Goal: Task Accomplishment & Management: Manage account settings

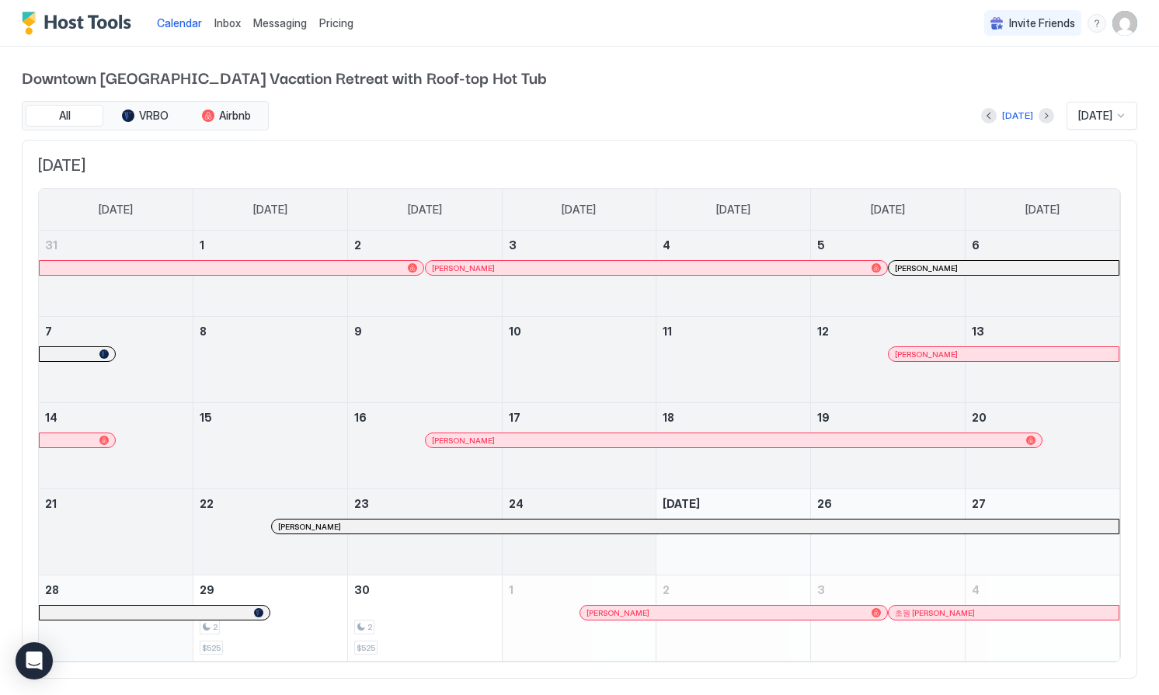
click at [1122, 27] on img "User profile" at bounding box center [1124, 23] width 25 height 25
click at [1002, 86] on span "Settings" at bounding box center [985, 87] width 42 height 14
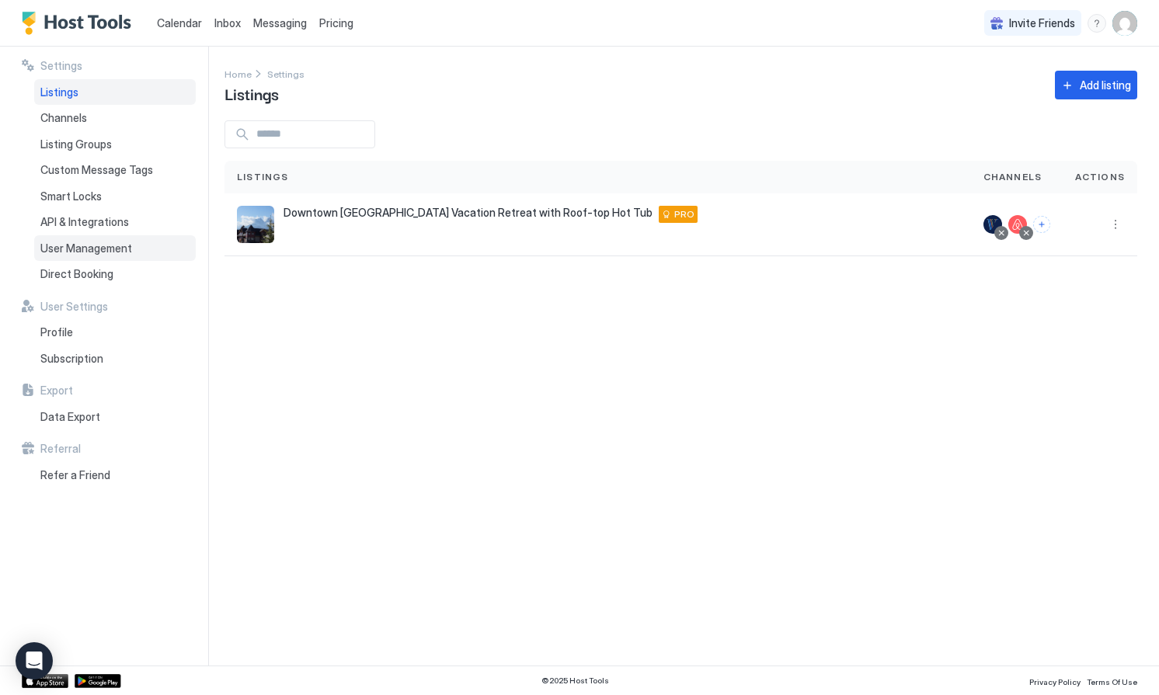
click at [115, 249] on span "User Management" at bounding box center [86, 249] width 92 height 14
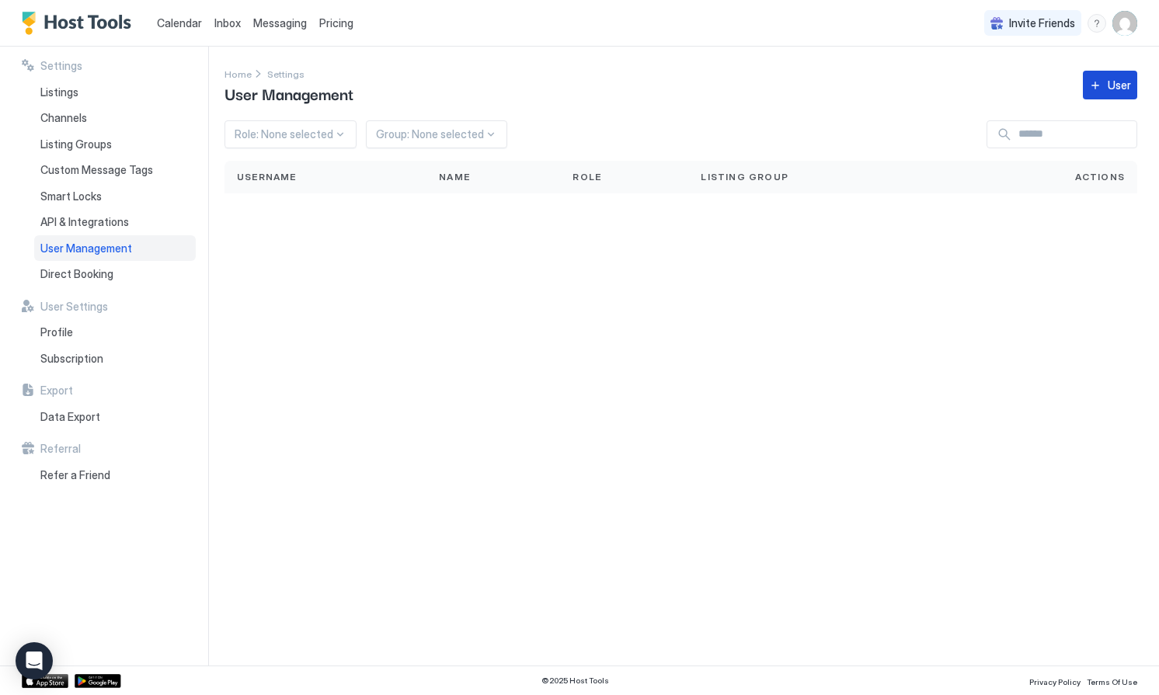
click at [1104, 88] on button "User" at bounding box center [1110, 85] width 54 height 29
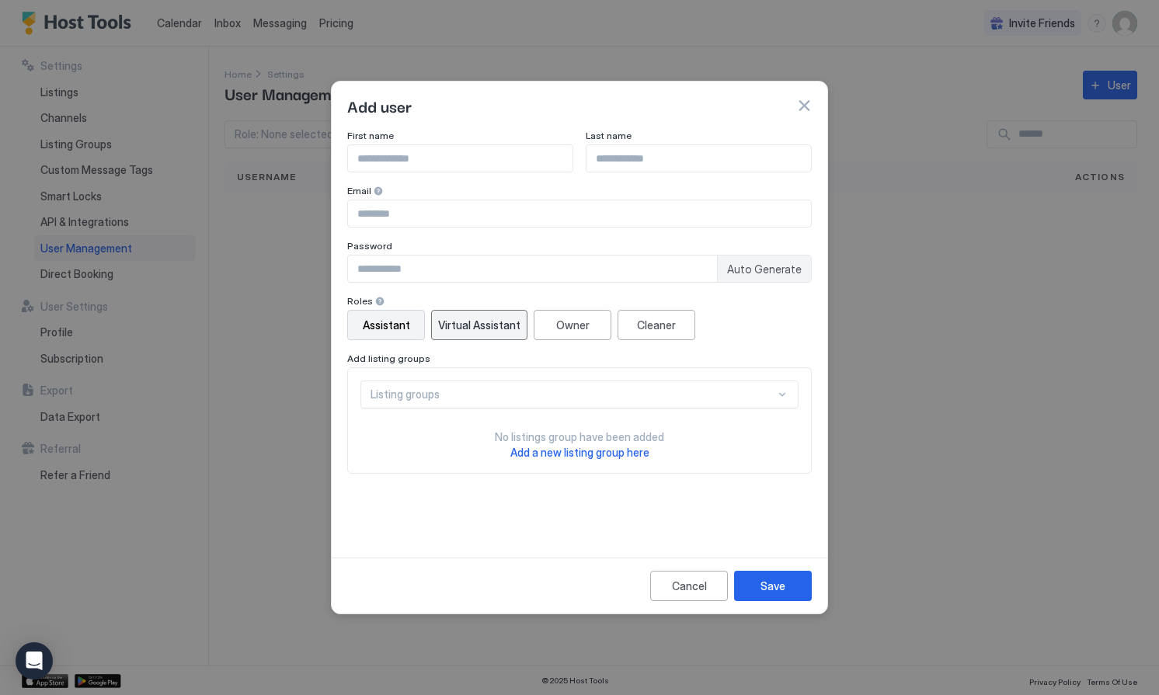
click at [479, 321] on div "Virtual Assistant" at bounding box center [479, 325] width 82 height 16
click at [801, 102] on button "button" at bounding box center [804, 106] width 16 height 16
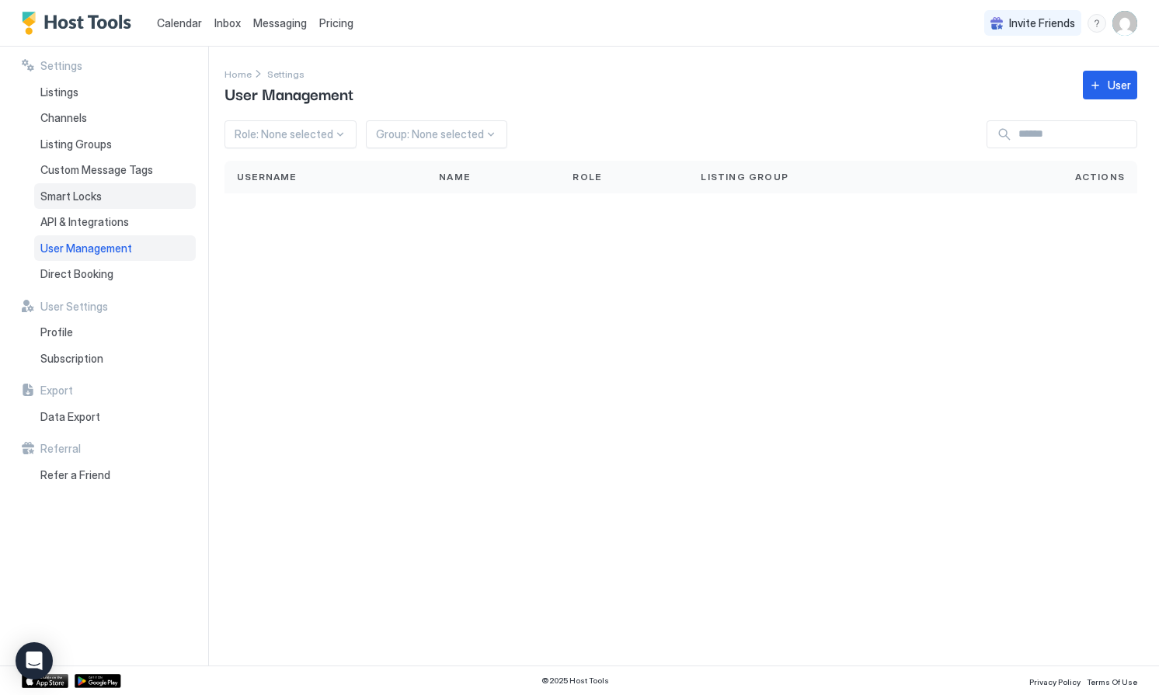
click at [96, 196] on span "Smart Locks" at bounding box center [70, 197] width 61 height 14
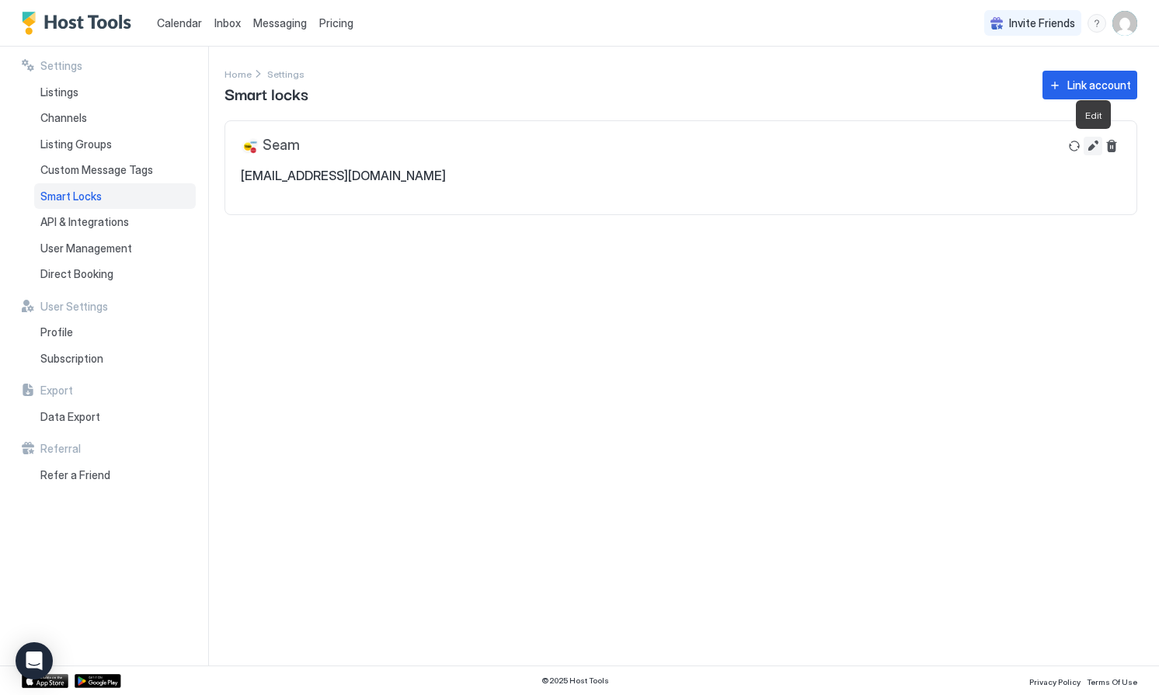
click at [1095, 148] on button "Edit" at bounding box center [1093, 146] width 19 height 19
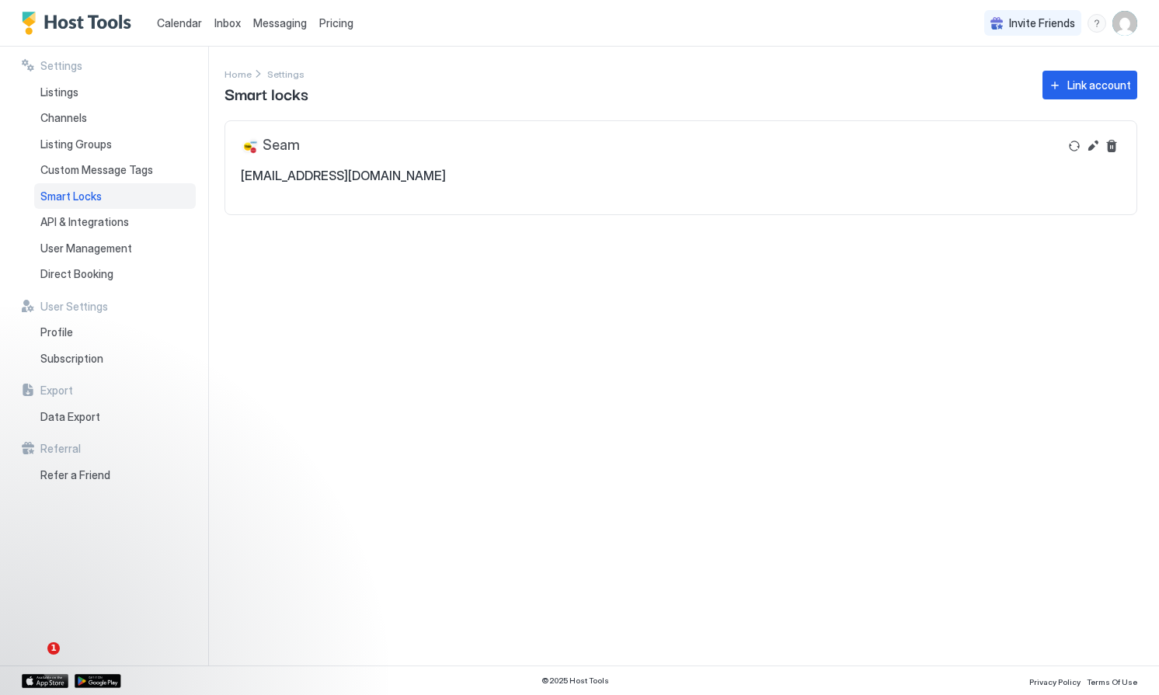
click at [322, 27] on span "Pricing" at bounding box center [336, 23] width 34 height 14
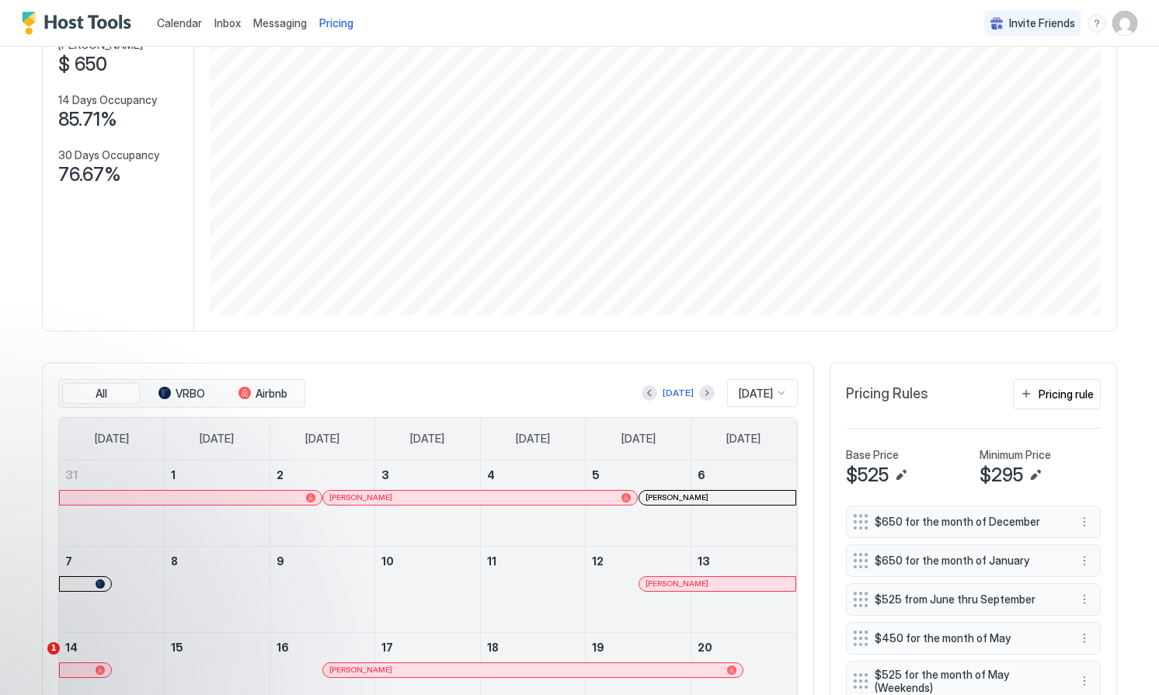
scroll to position [173, 0]
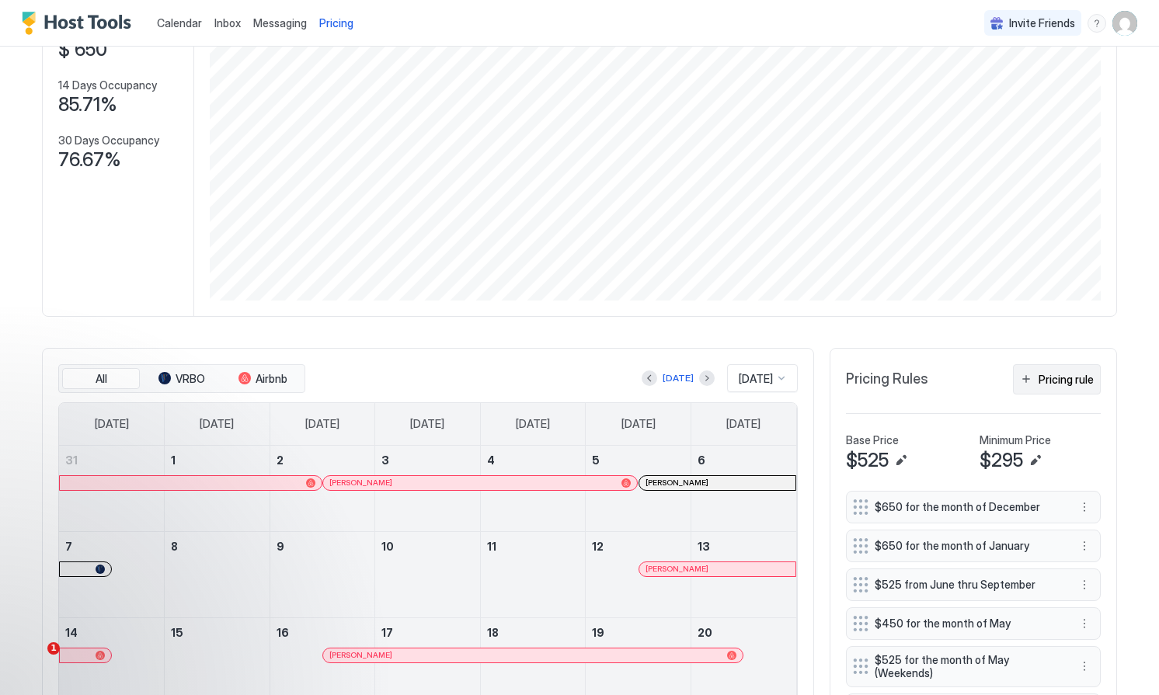
click at [1069, 377] on div "Pricing rule" at bounding box center [1065, 379] width 55 height 16
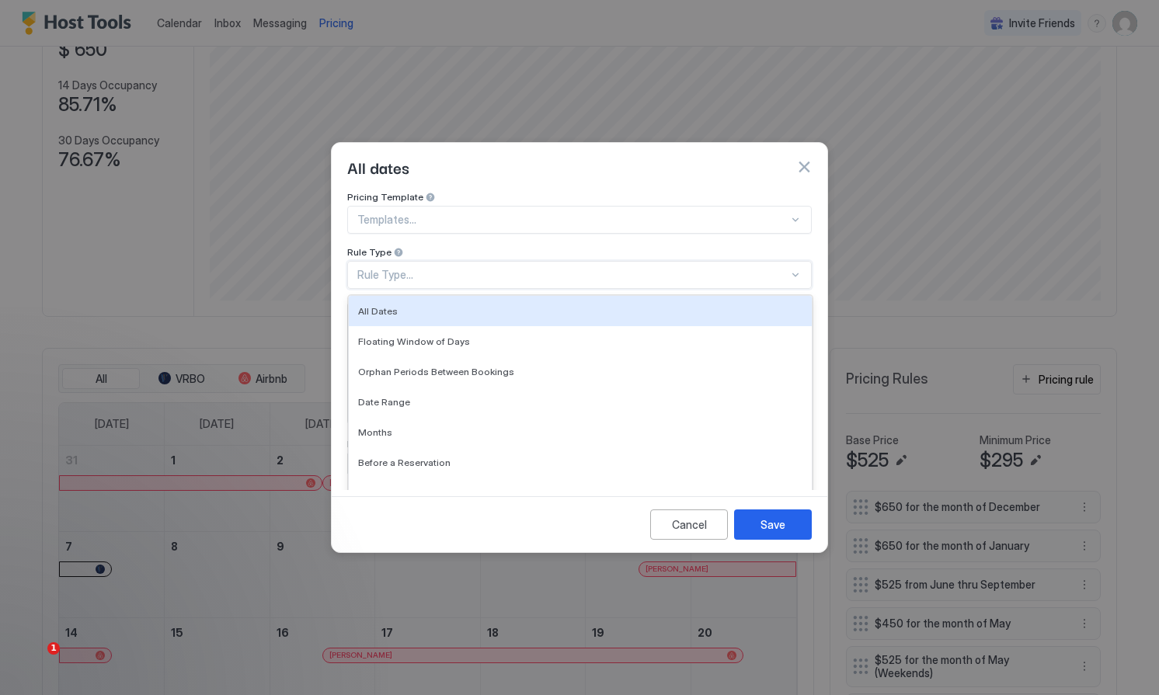
click at [555, 268] on div "Rule Type..." at bounding box center [572, 275] width 431 height 14
click at [544, 305] on div "All Dates" at bounding box center [580, 311] width 444 height 12
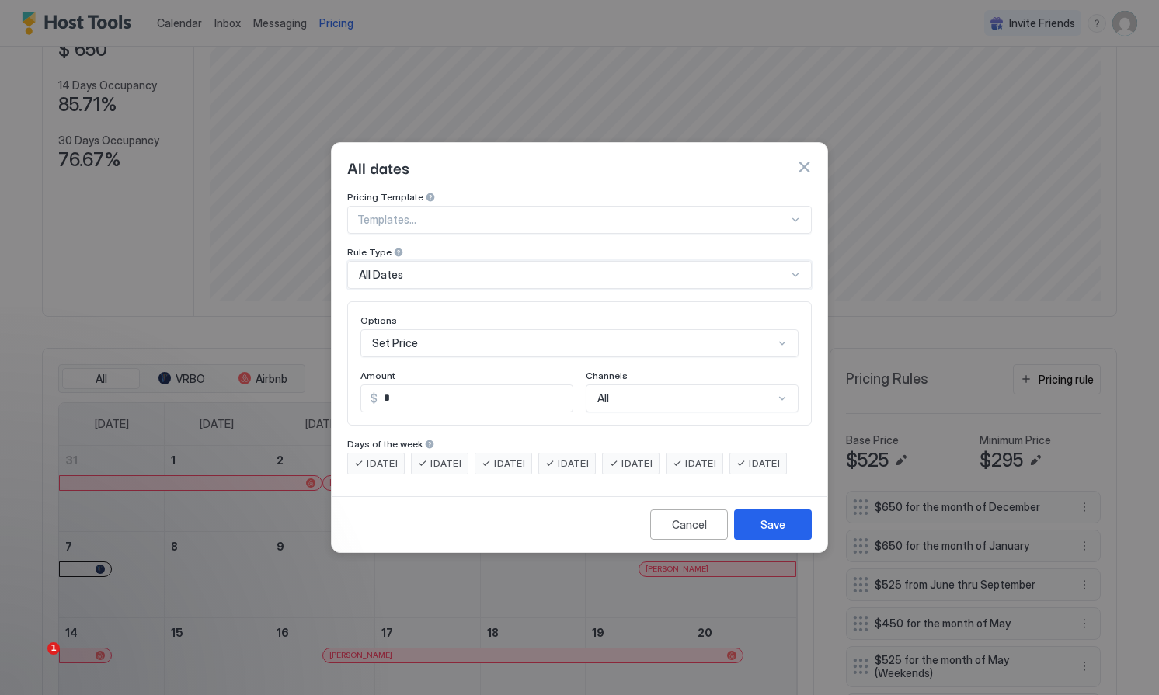
scroll to position [80, 0]
click at [489, 329] on div "Set Price" at bounding box center [579, 343] width 438 height 28
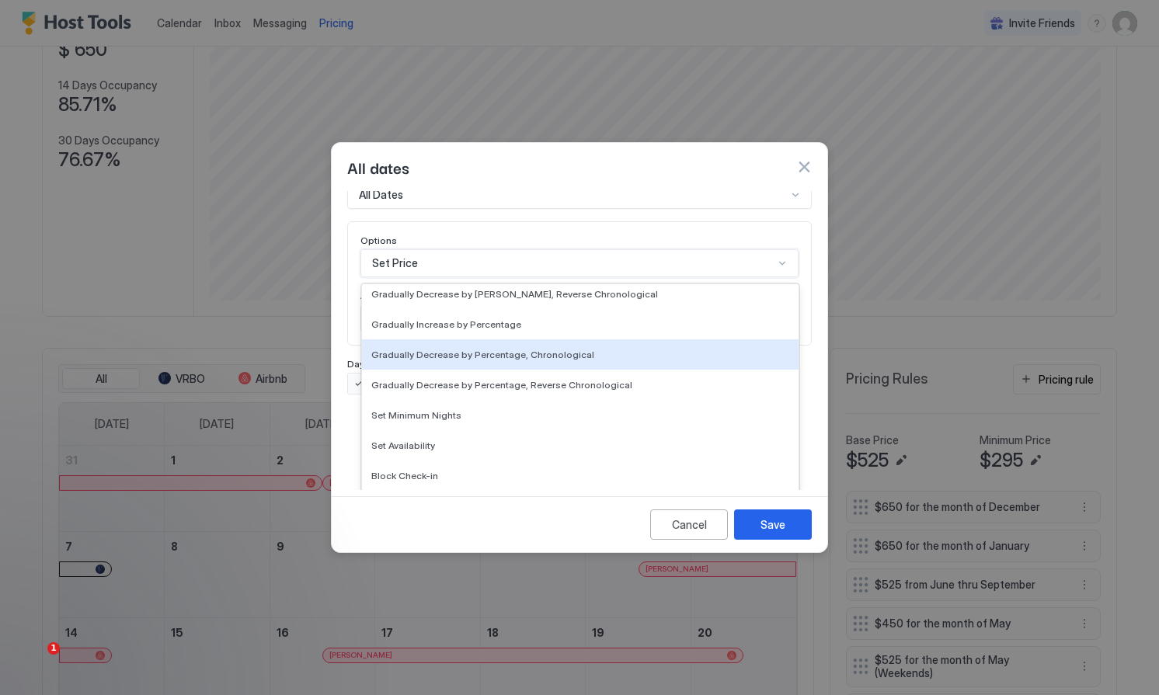
scroll to position [282, 0]
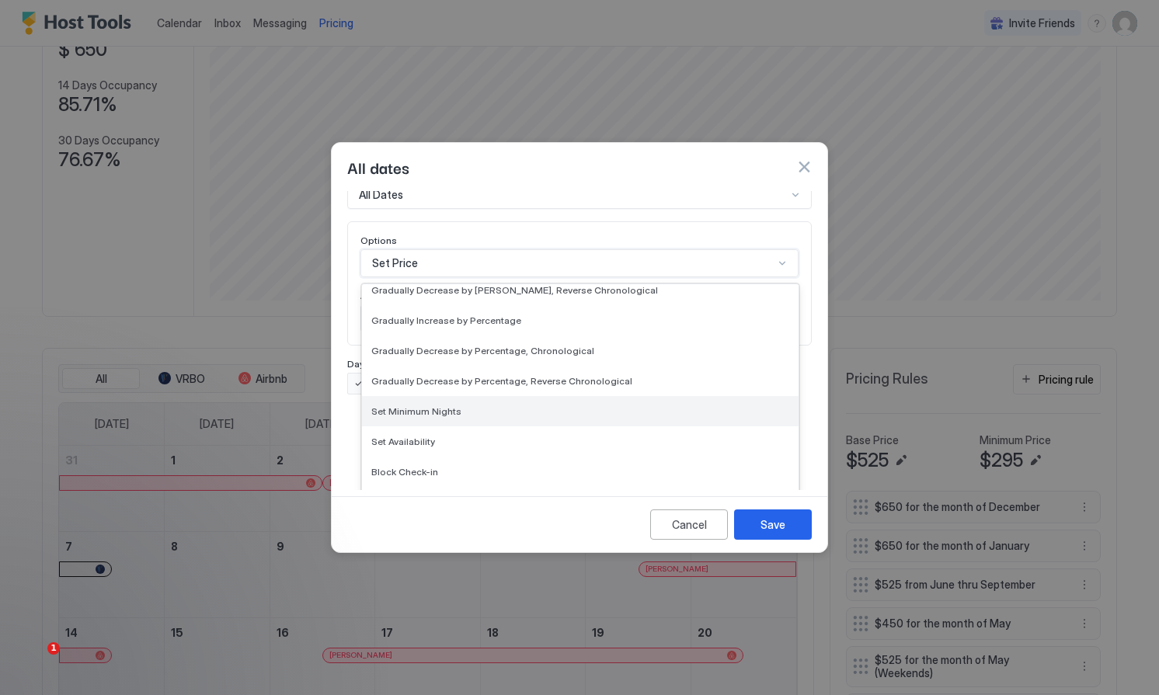
click at [446, 405] on span "Set Minimum Nights" at bounding box center [416, 411] width 90 height 12
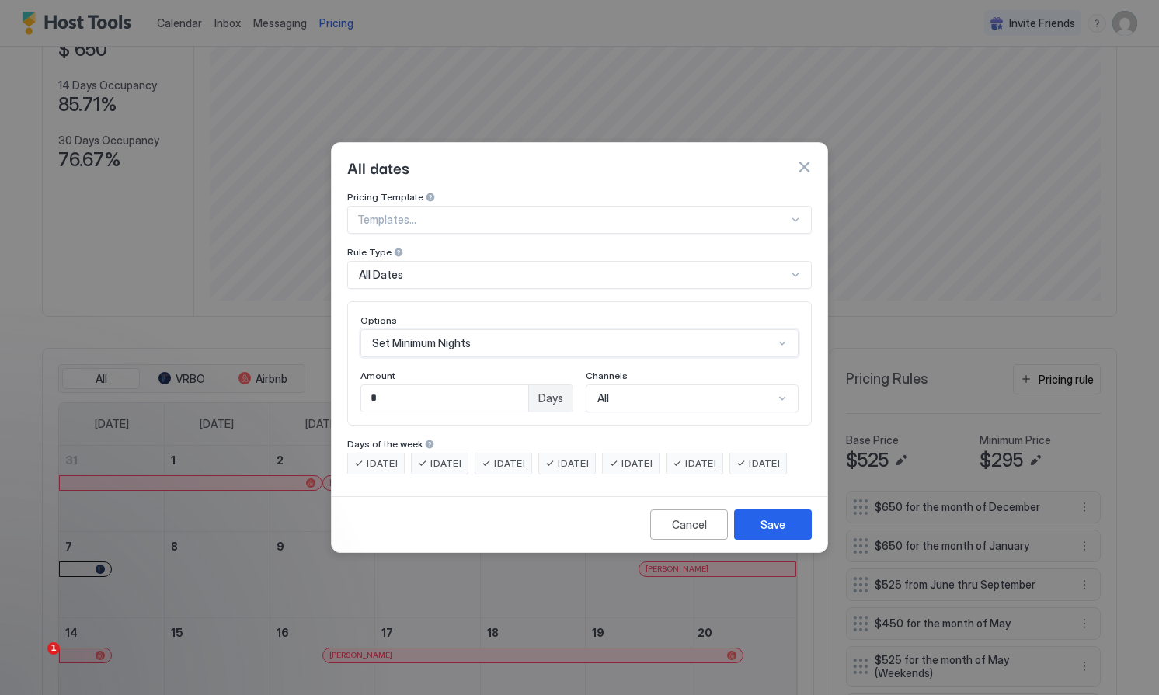
scroll to position [0, 0]
click at [624, 385] on div "All" at bounding box center [692, 398] width 213 height 28
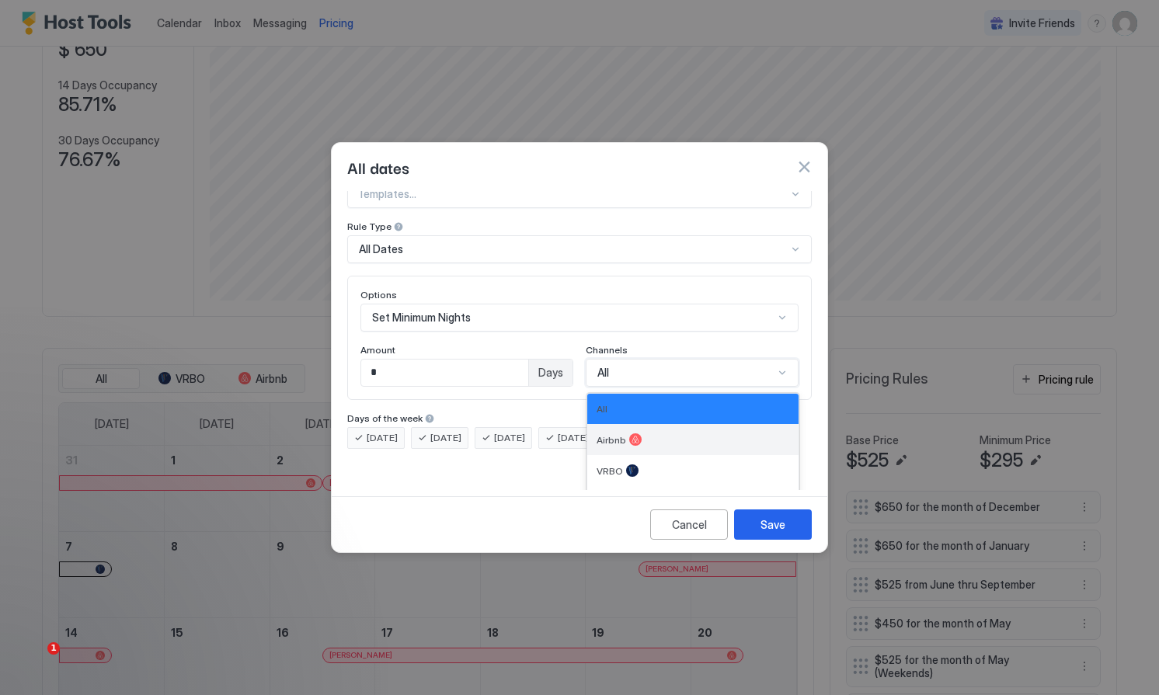
click at [616, 433] on div "Airbnb" at bounding box center [693, 439] width 193 height 12
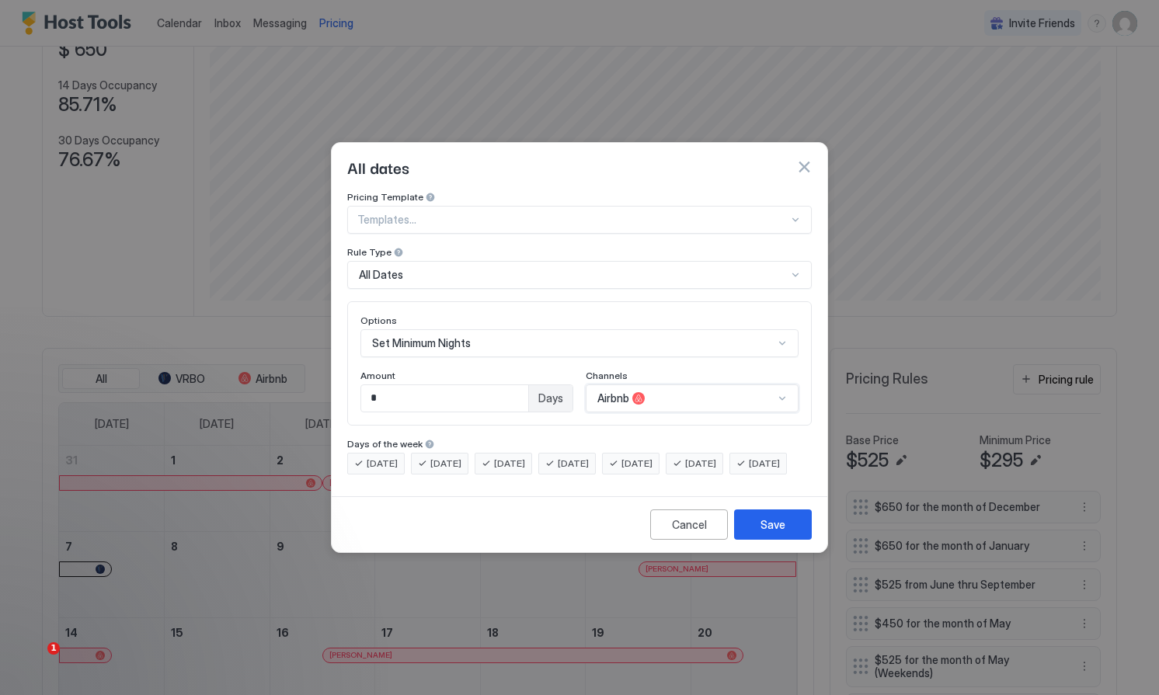
scroll to position [0, 0]
click at [408, 386] on input "*" at bounding box center [444, 398] width 167 height 26
type input "*"
click at [699, 533] on div "Cancel" at bounding box center [689, 525] width 35 height 16
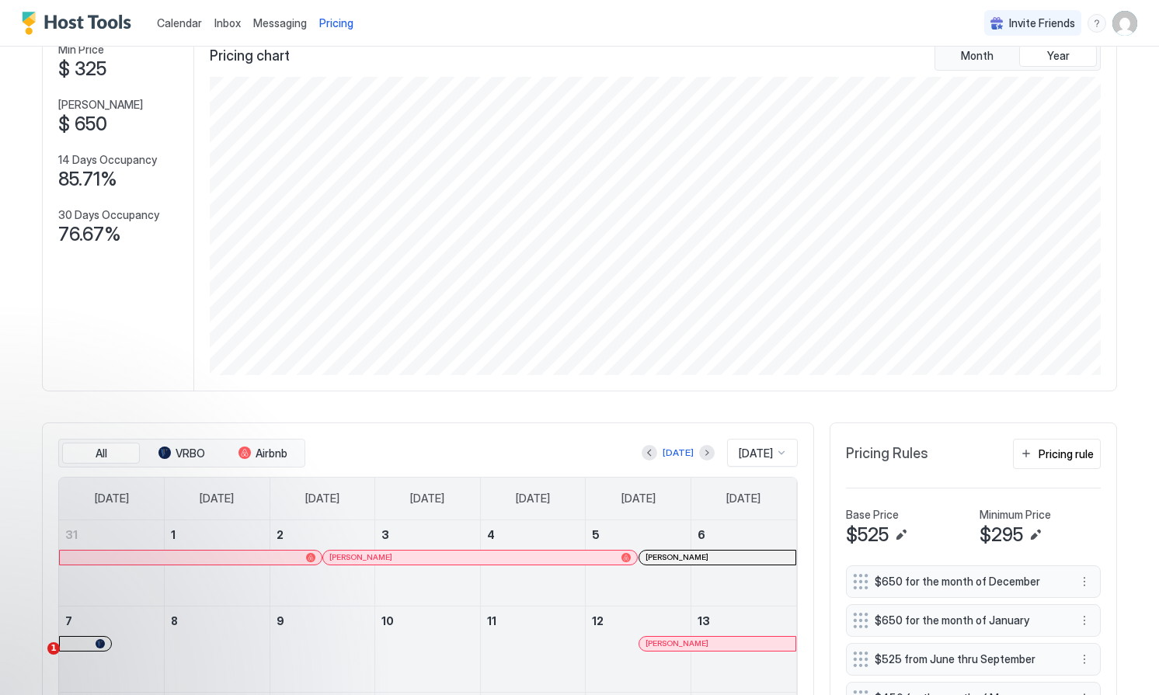
scroll to position [108, 0]
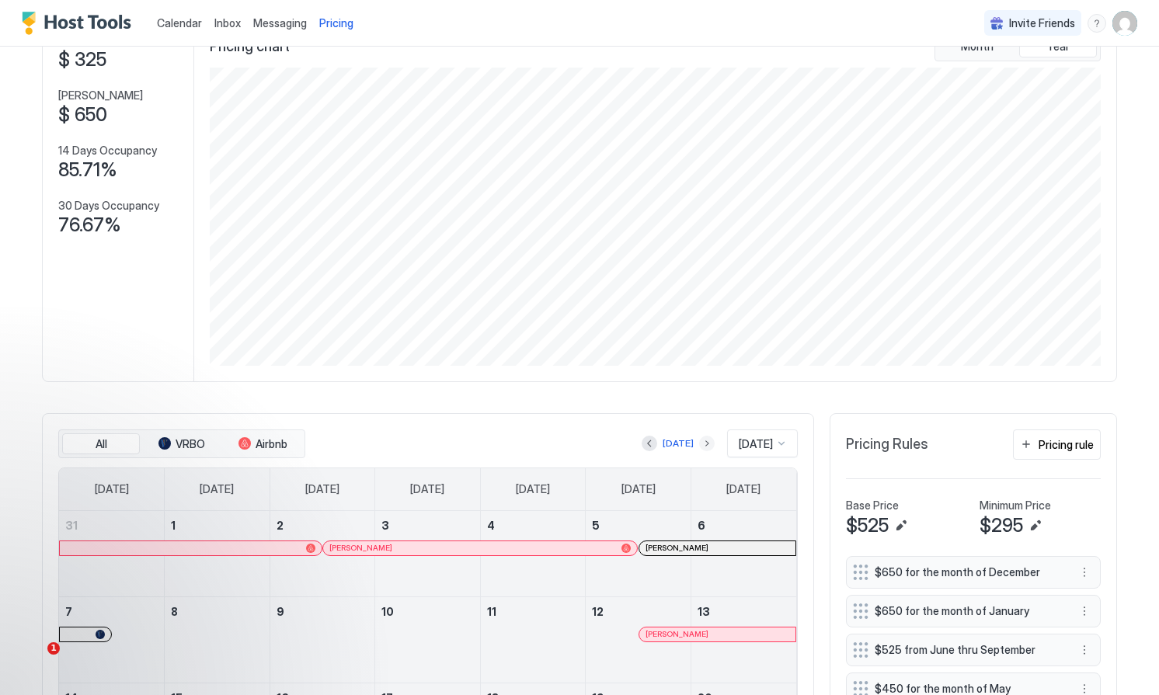
click at [699, 443] on button "Next month" at bounding box center [707, 444] width 16 height 16
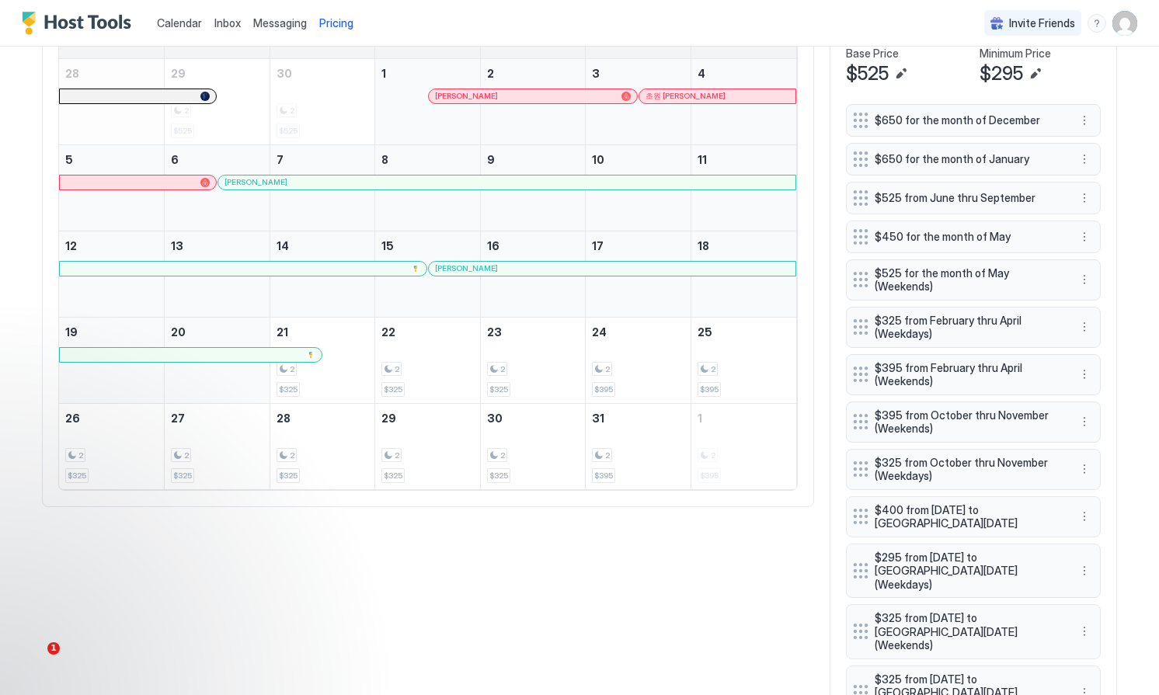
scroll to position [565, 0]
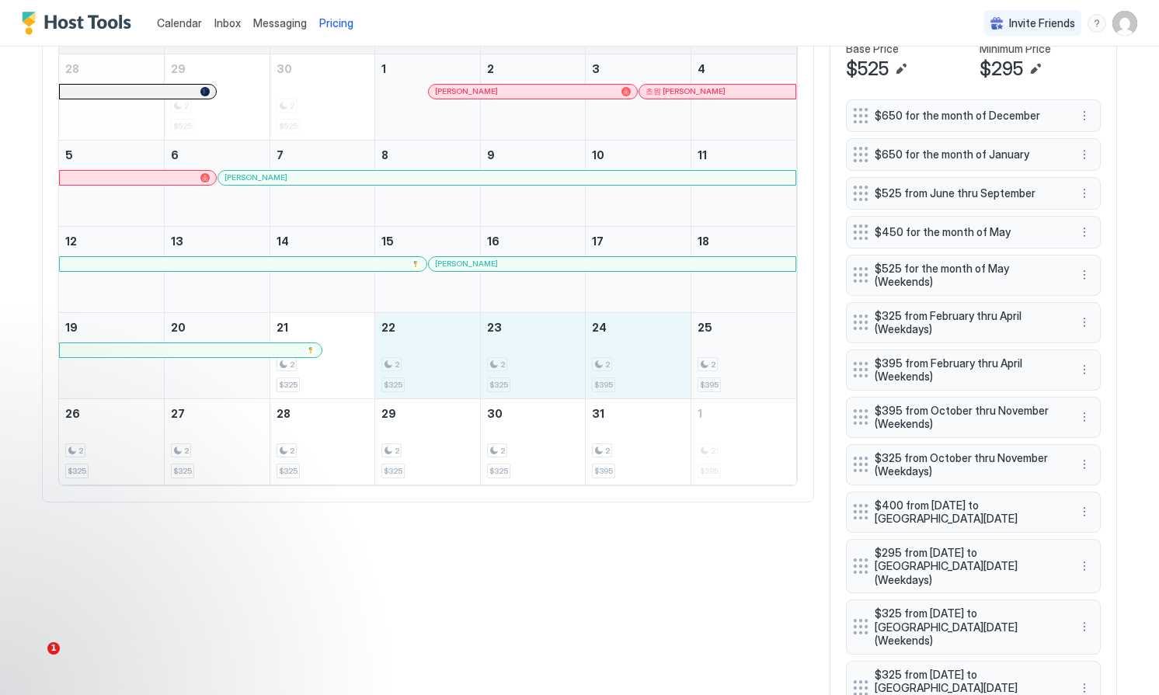
drag, startPoint x: 433, startPoint y: 366, endPoint x: 713, endPoint y: 348, distance: 281.0
click at [713, 348] on tr "19 20 21 2 $325 22 2 $325 23 2 $325 24 2 $395 25 2 $395" at bounding box center [427, 355] width 737 height 86
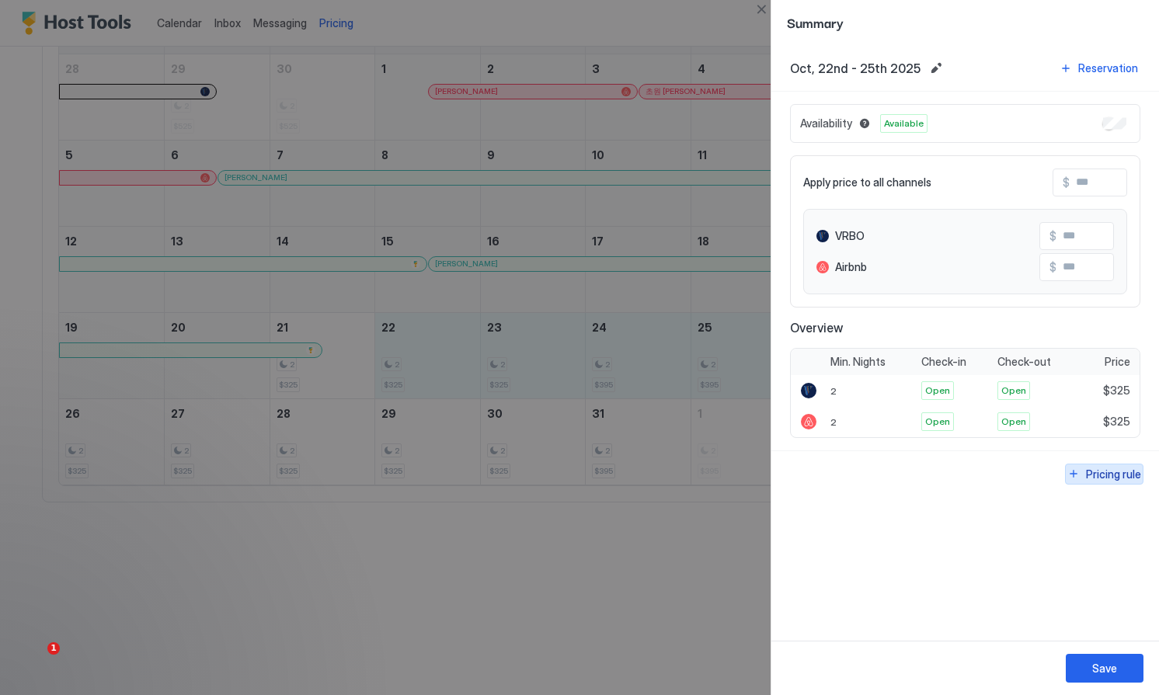
click at [1116, 471] on div "Pricing rule" at bounding box center [1113, 474] width 55 height 16
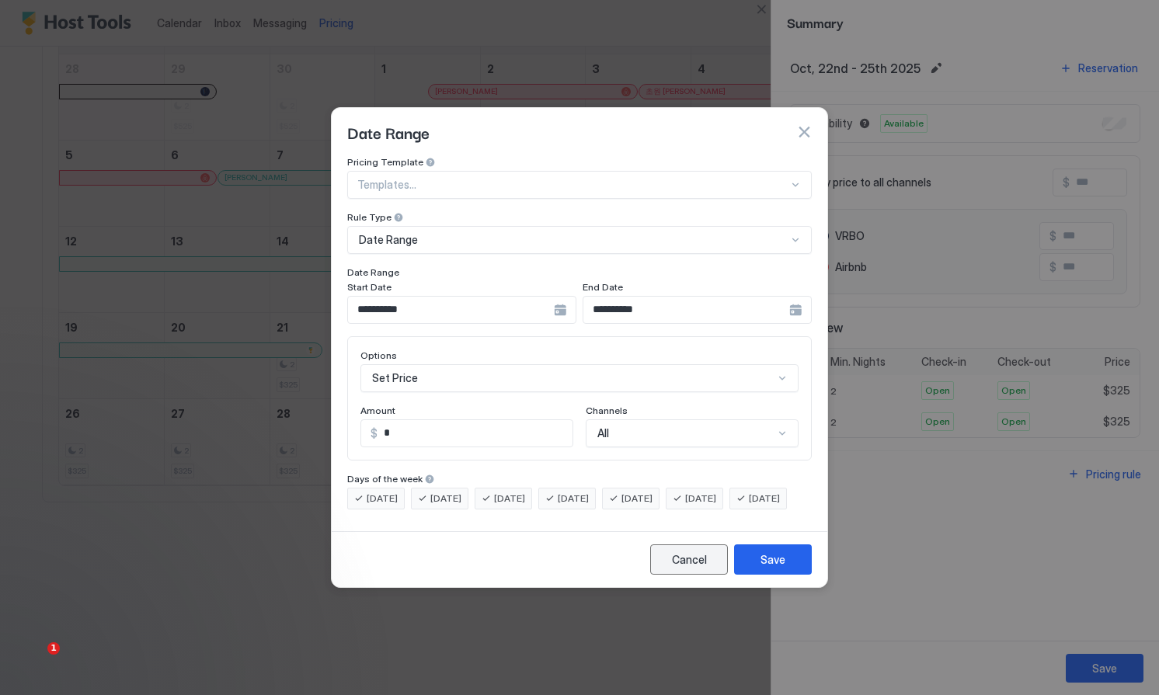
click at [680, 568] on div "Cancel" at bounding box center [689, 559] width 35 height 16
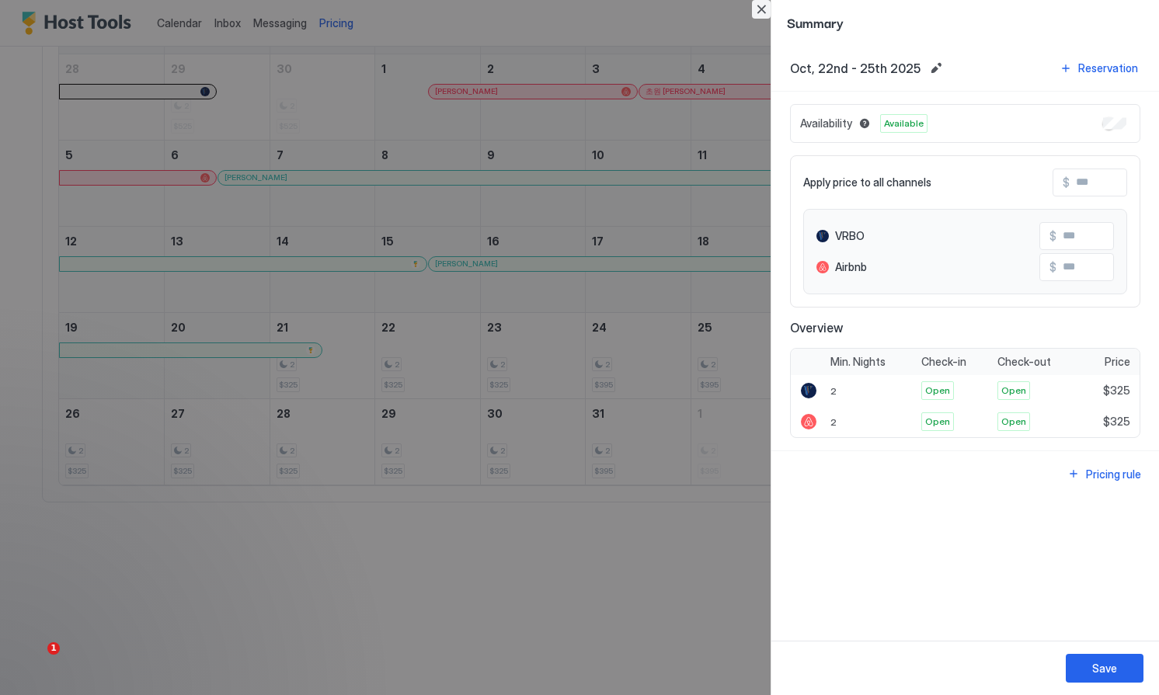
click at [765, 2] on button "Close" at bounding box center [761, 9] width 19 height 19
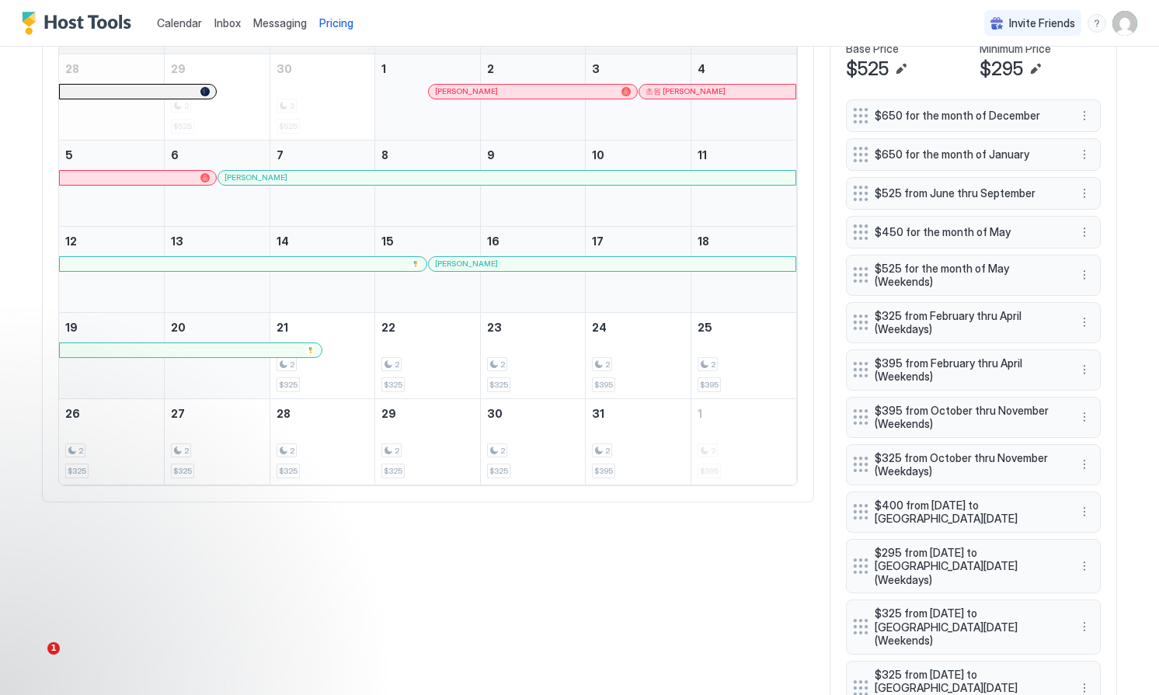
click at [228, 26] on span "Inbox" at bounding box center [227, 22] width 26 height 13
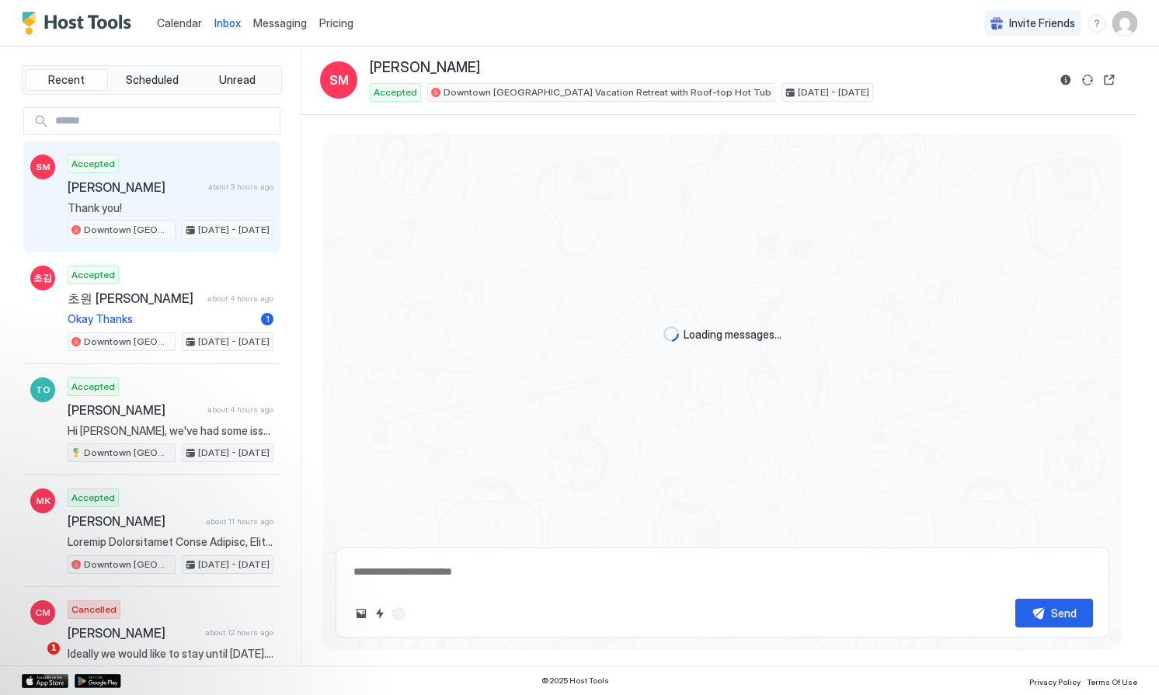
scroll to position [3563, 0]
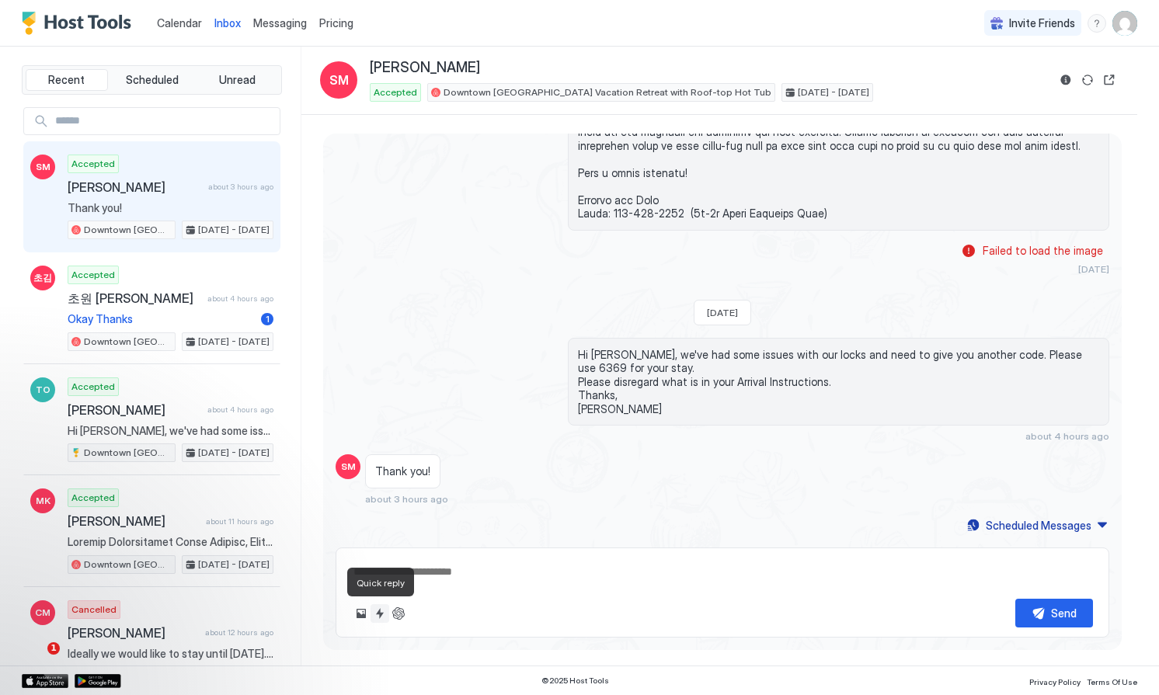
click at [377, 611] on button "Quick reply" at bounding box center [379, 613] width 19 height 19
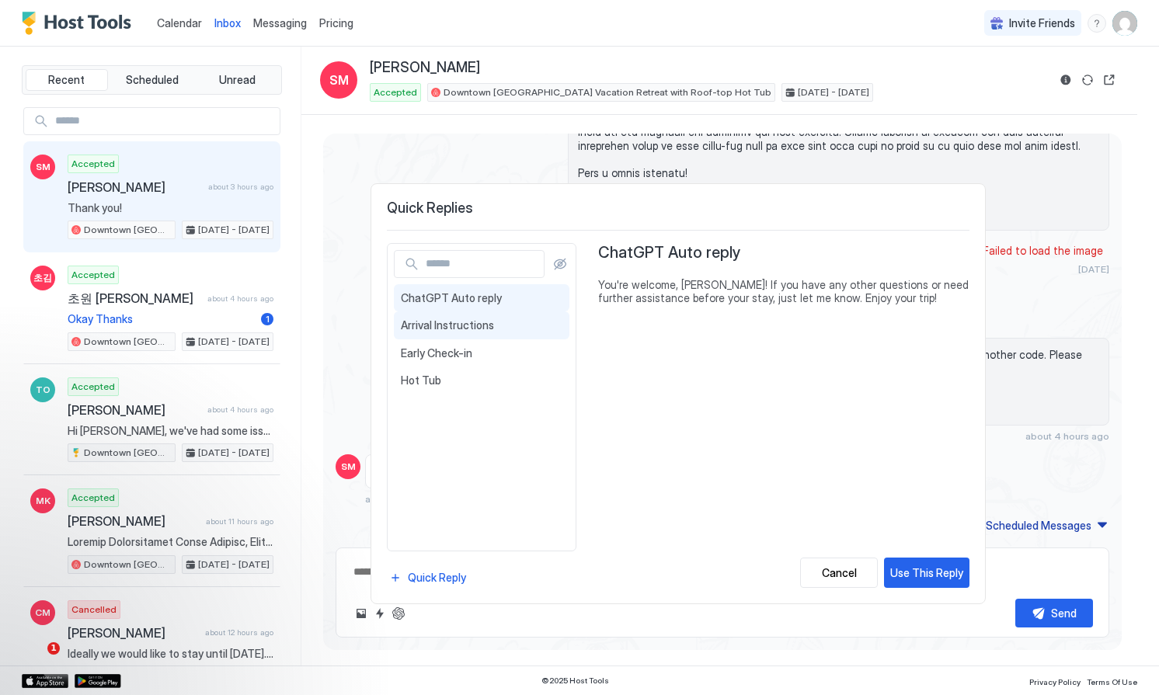
click at [478, 323] on span "Arrival Instructions" at bounding box center [482, 325] width 162 height 14
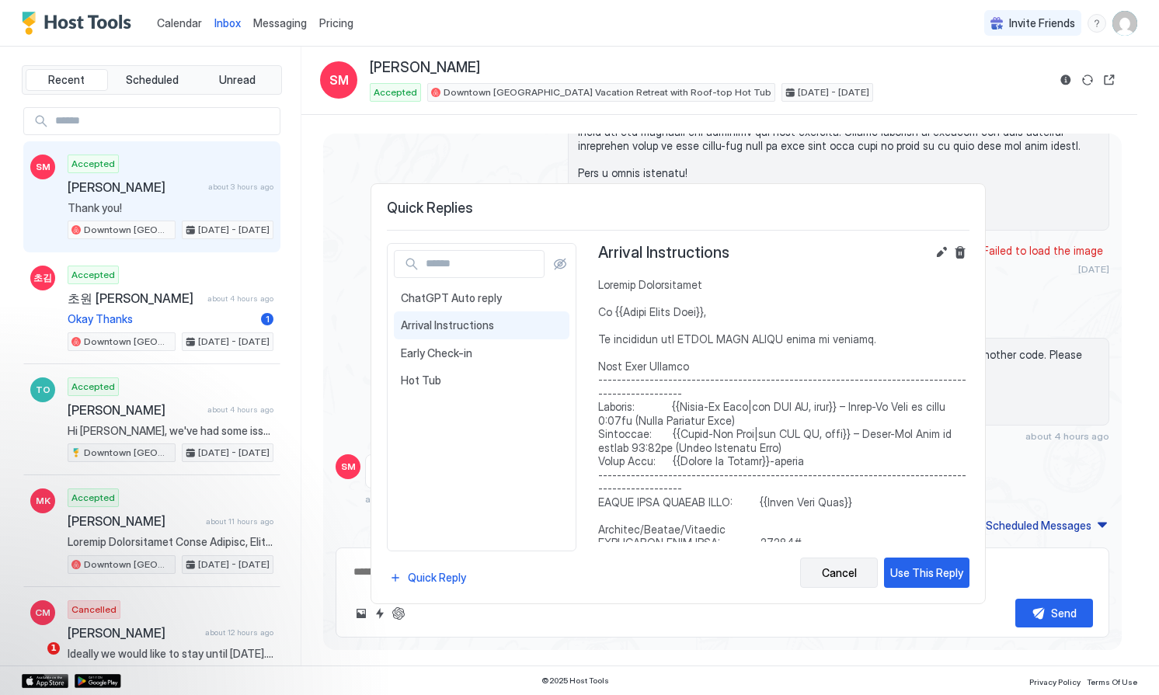
click at [833, 583] on button "Cancel" at bounding box center [839, 573] width 78 height 30
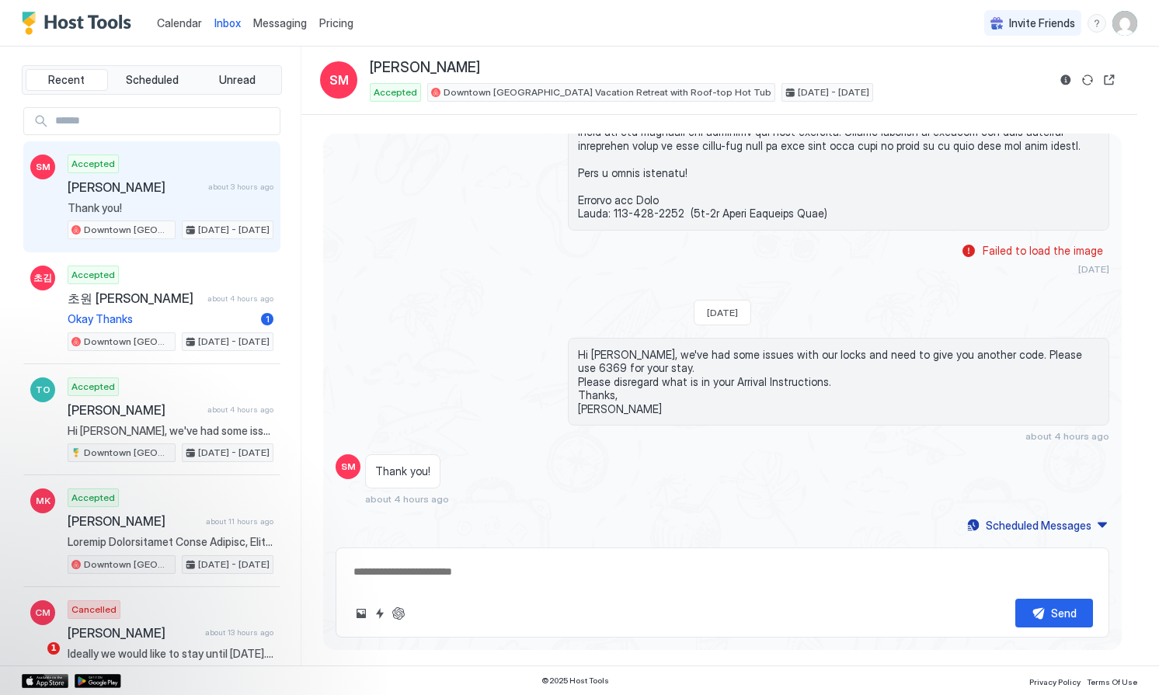
click at [179, 21] on span "Calendar" at bounding box center [179, 22] width 45 height 13
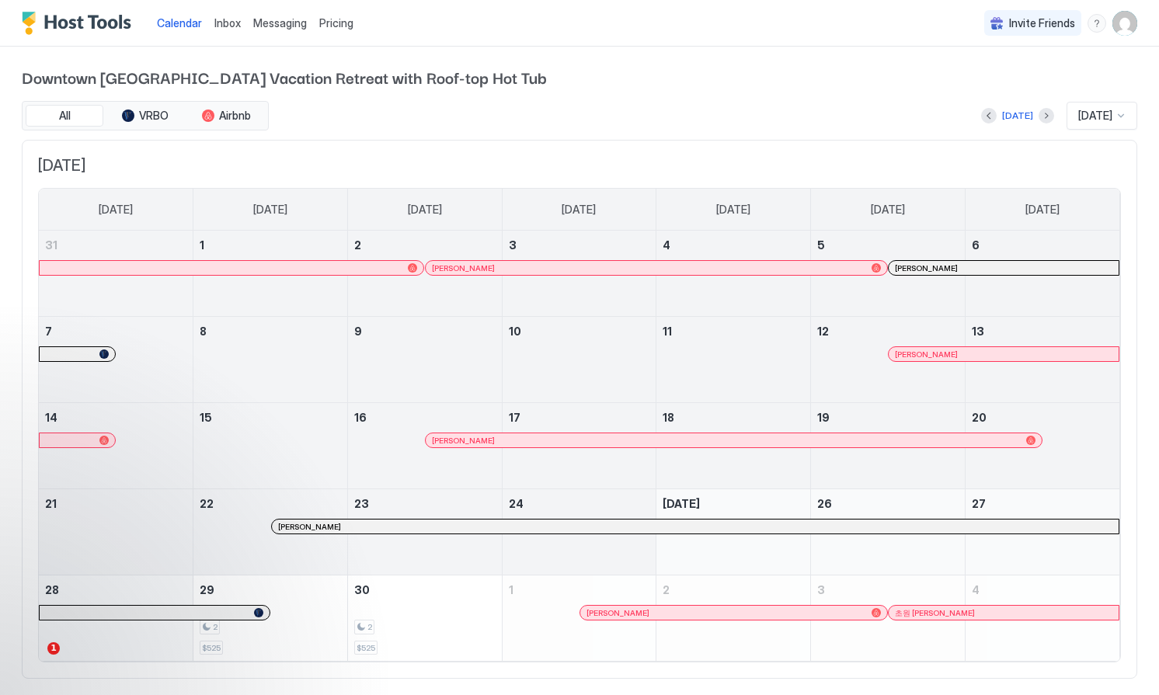
scroll to position [30, 0]
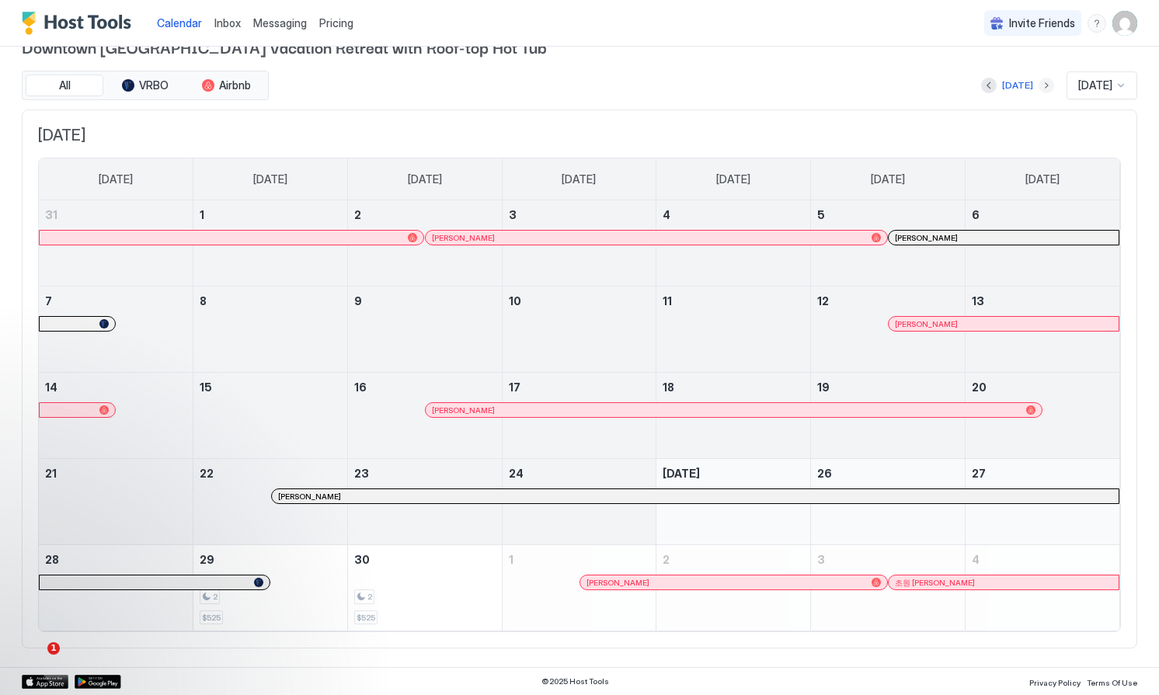
click at [1038, 85] on button "Next month" at bounding box center [1046, 86] width 16 height 16
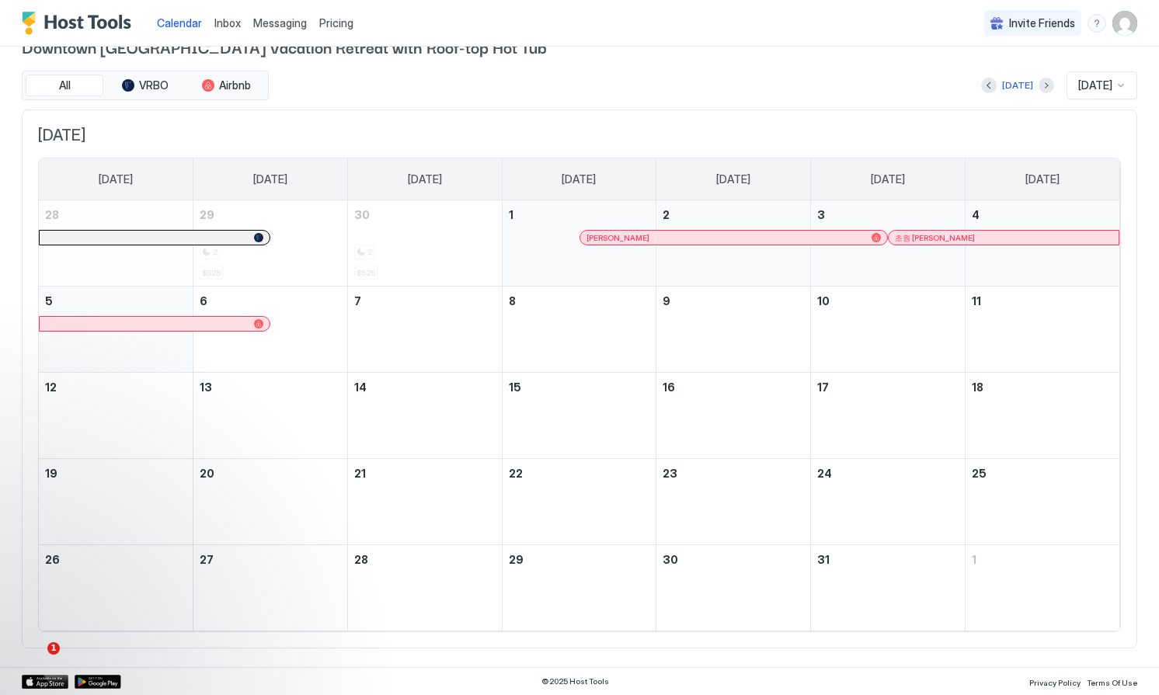
scroll to position [0, 0]
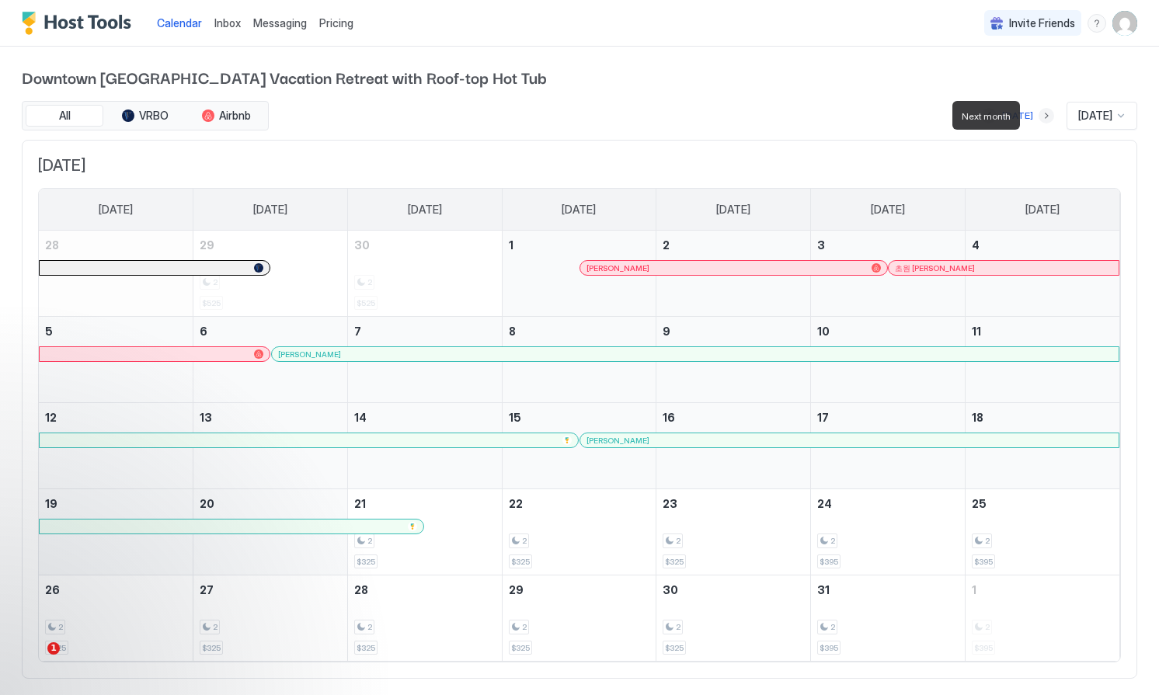
click at [1038, 115] on button "Next month" at bounding box center [1046, 116] width 16 height 16
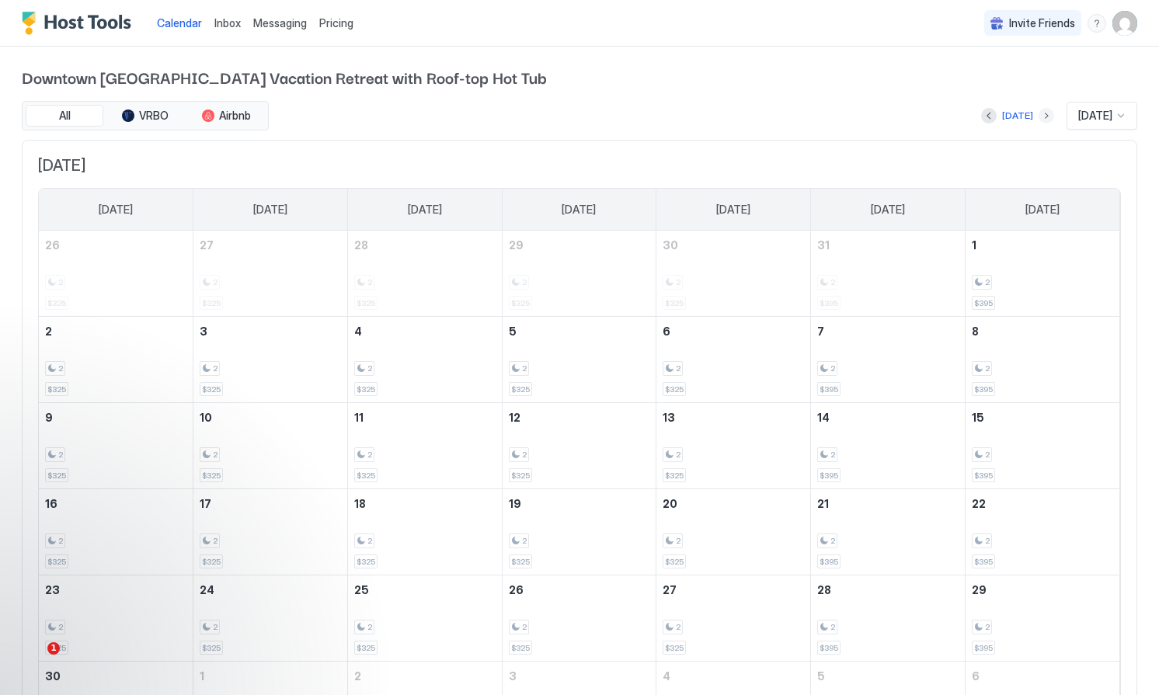
click at [1038, 113] on button "Next month" at bounding box center [1046, 116] width 16 height 16
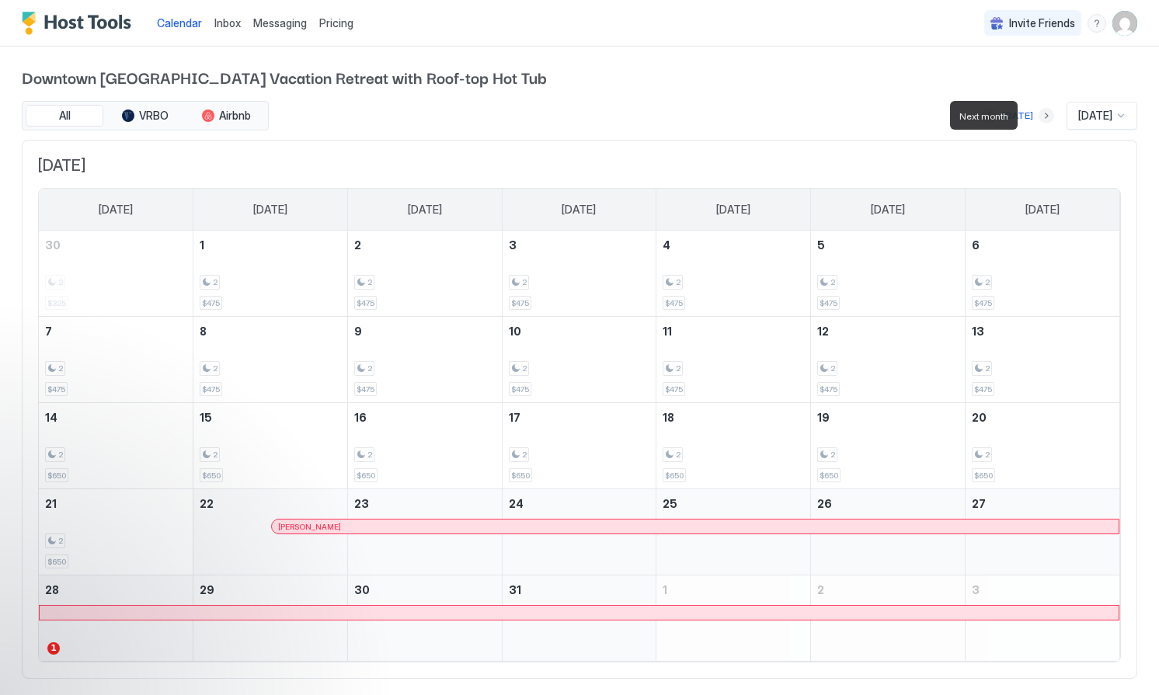
click at [1038, 113] on button "Next month" at bounding box center [1046, 116] width 16 height 16
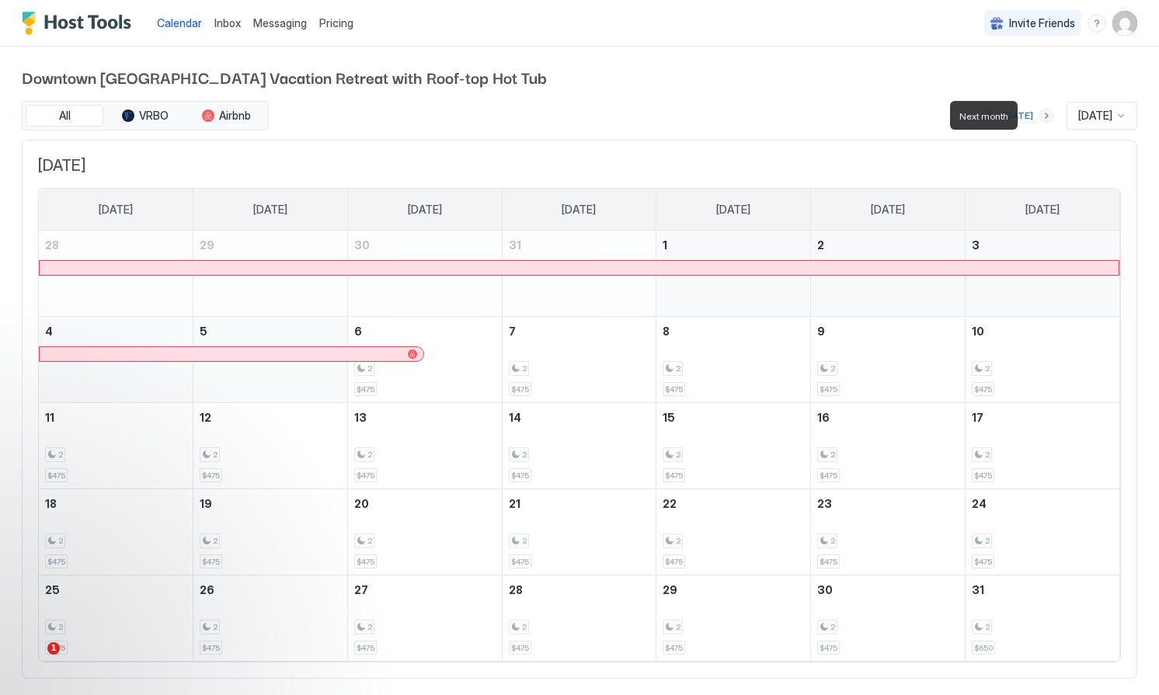
click at [1038, 113] on button "Next month" at bounding box center [1046, 116] width 16 height 16
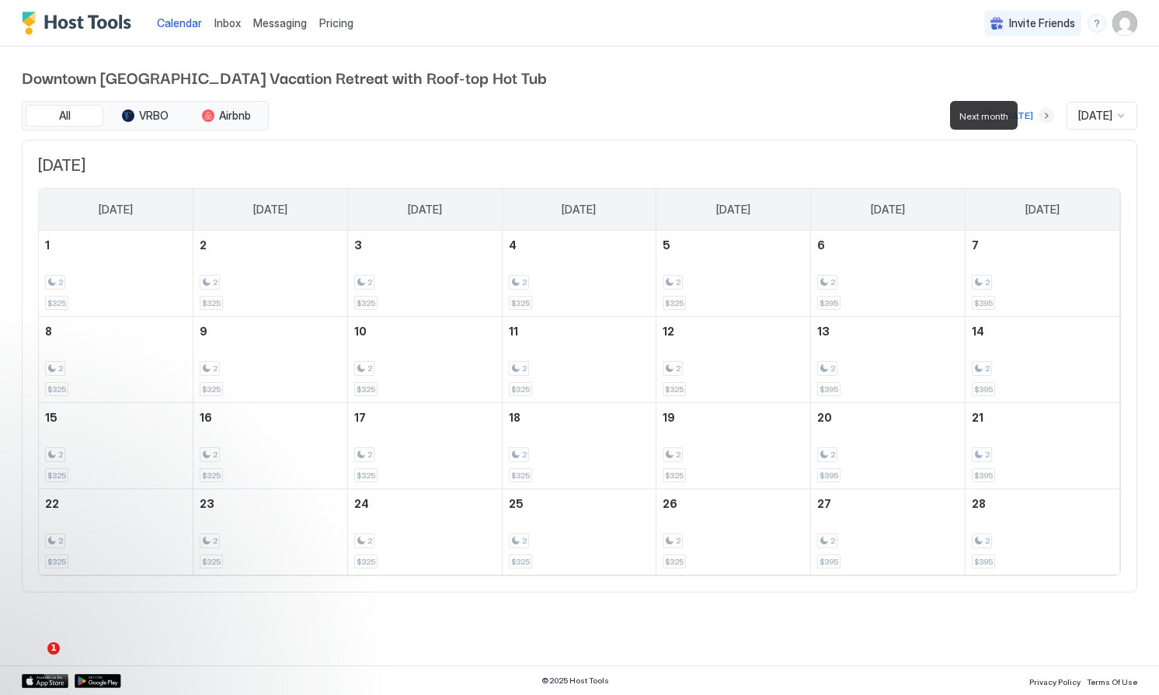
click at [1038, 113] on button "Next month" at bounding box center [1046, 116] width 16 height 16
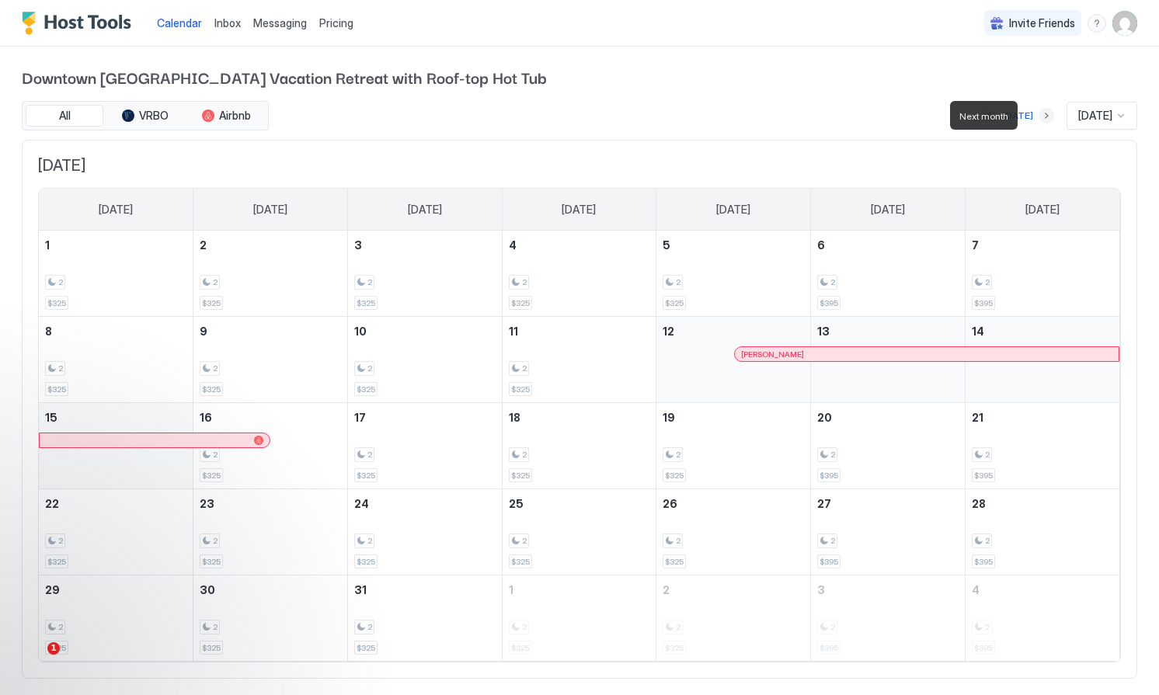
click at [1038, 113] on button "Next month" at bounding box center [1046, 116] width 16 height 16
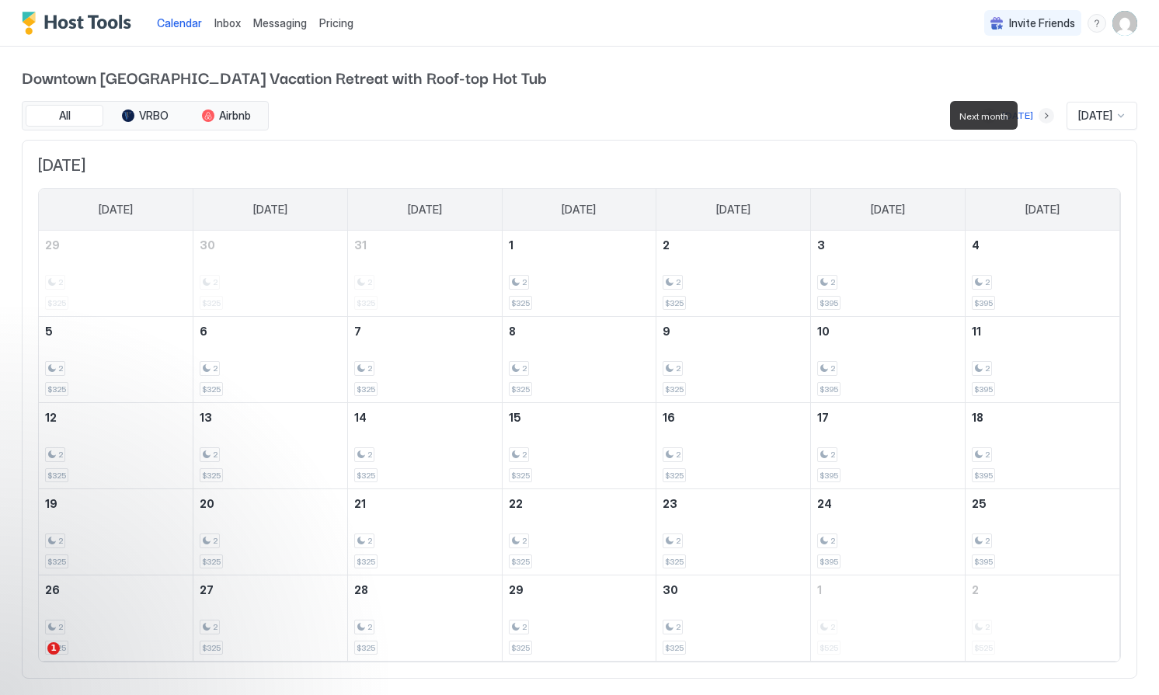
click at [1038, 113] on button "Next month" at bounding box center [1046, 116] width 16 height 16
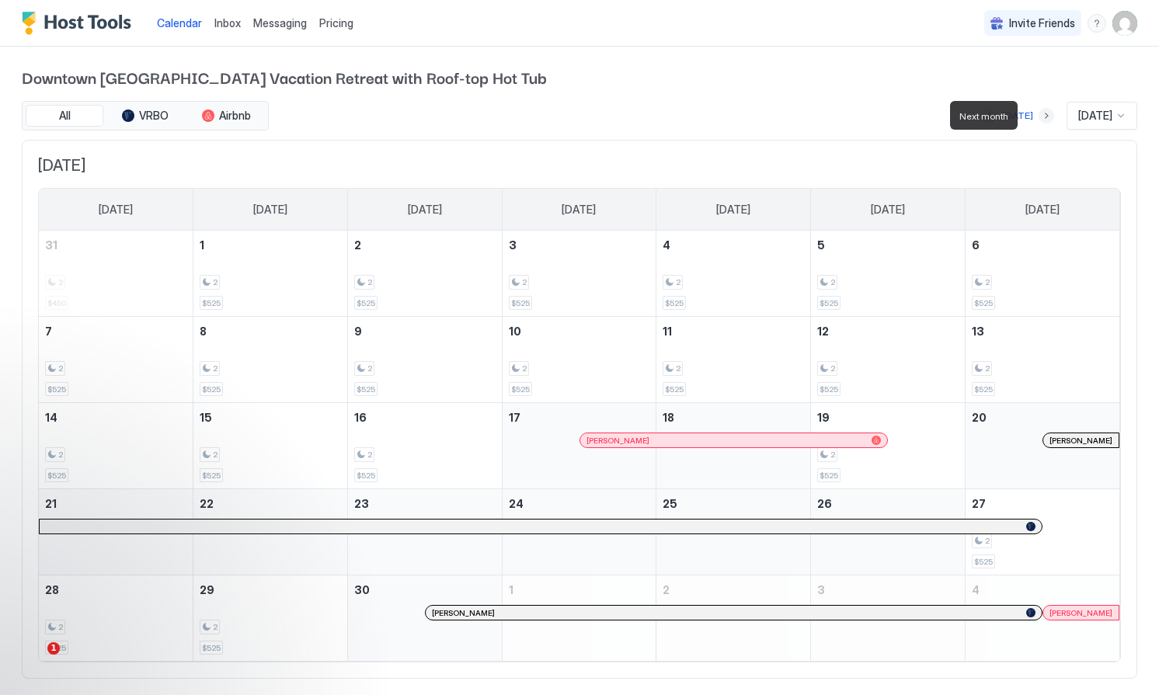
click at [1038, 113] on button "Next month" at bounding box center [1046, 116] width 16 height 16
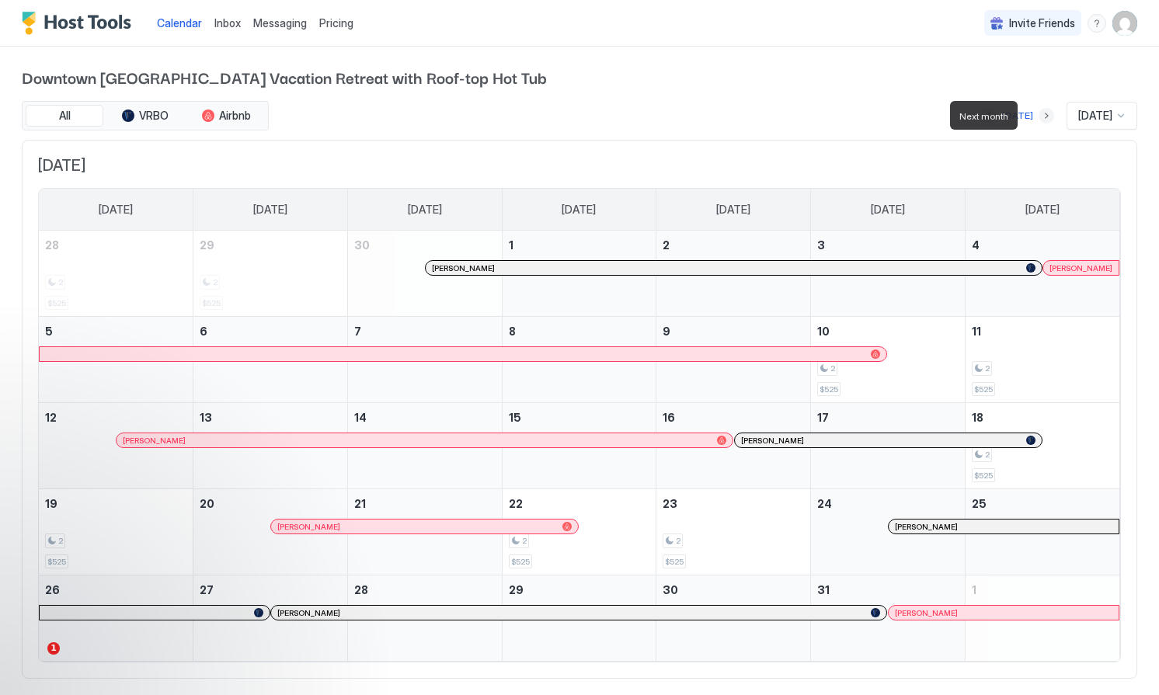
click at [1038, 113] on button "Next month" at bounding box center [1046, 116] width 16 height 16
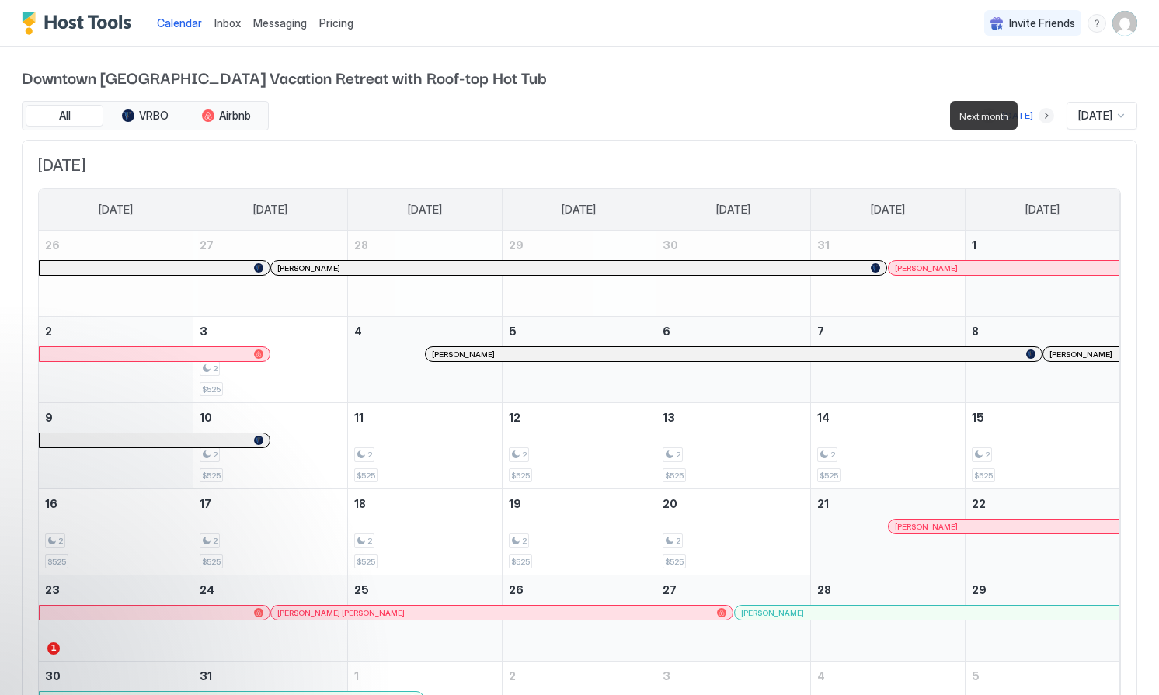
click at [1038, 113] on button "Next month" at bounding box center [1046, 116] width 16 height 16
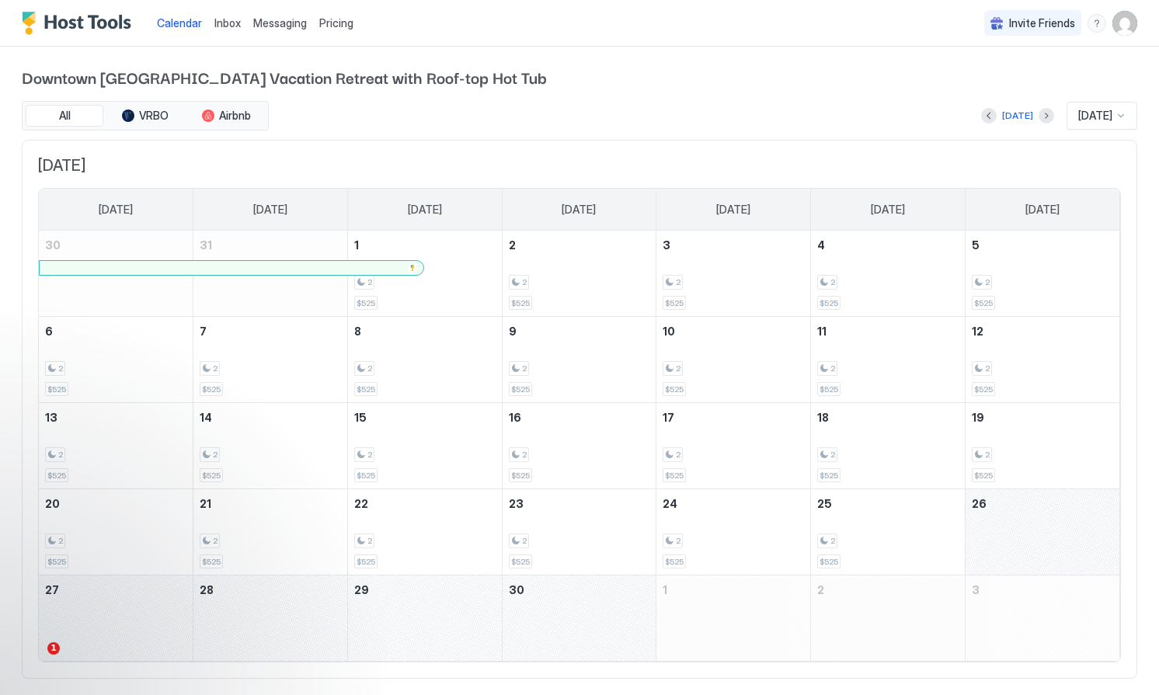
click at [325, 21] on span "Pricing" at bounding box center [336, 23] width 34 height 14
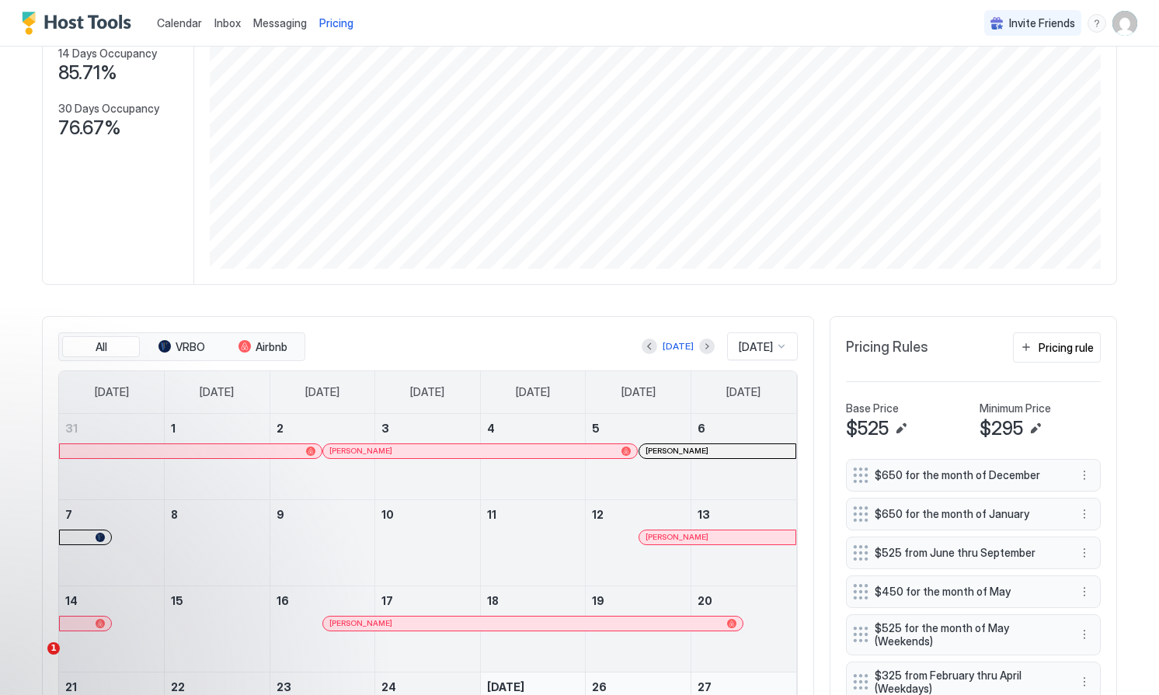
scroll to position [209, 0]
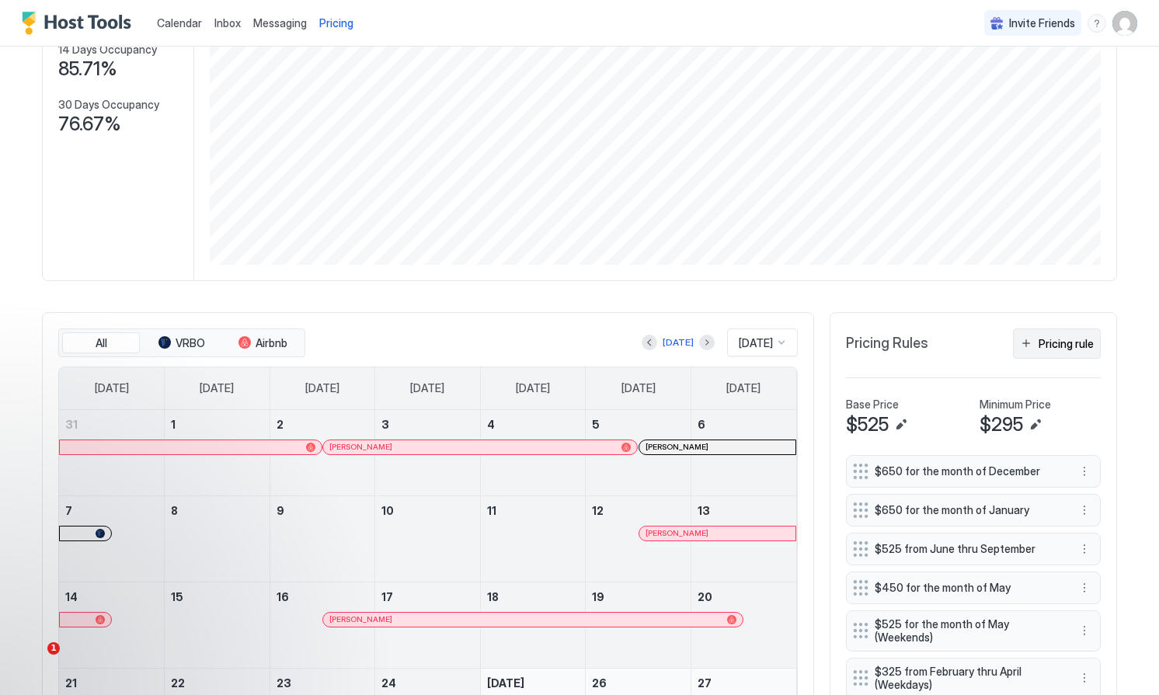
click at [1088, 351] on button "Pricing rule" at bounding box center [1057, 344] width 88 height 30
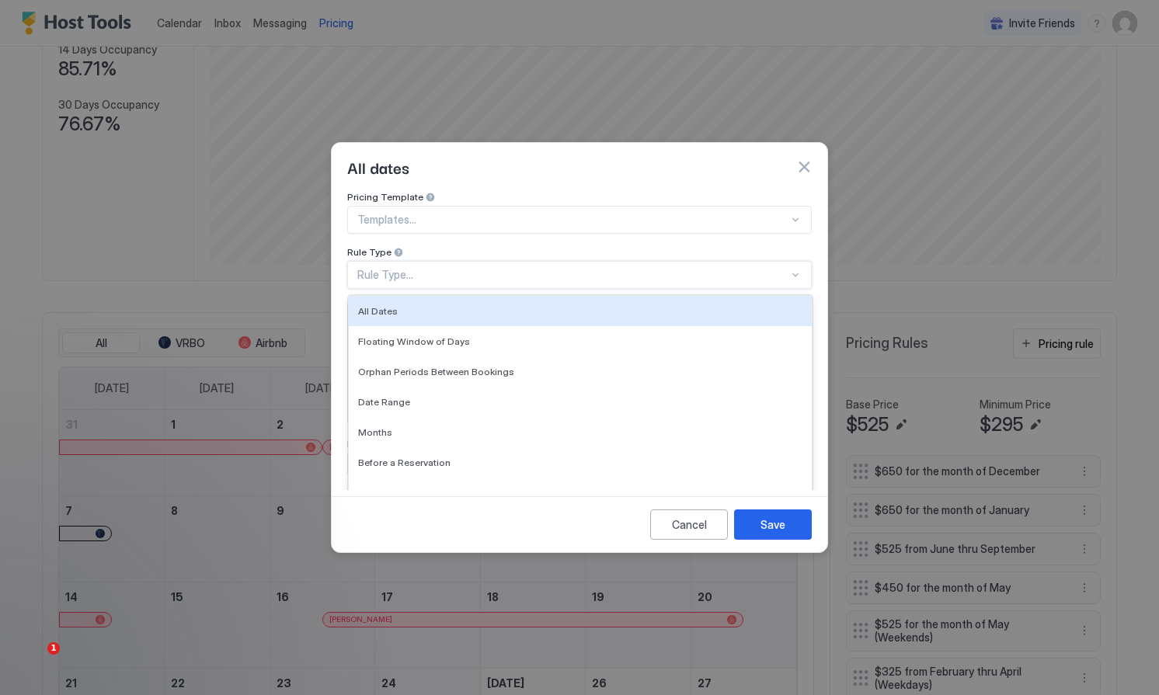
click at [498, 268] on div "Rule Type..." at bounding box center [572, 275] width 431 height 14
click at [457, 305] on div "All Dates" at bounding box center [580, 311] width 444 height 12
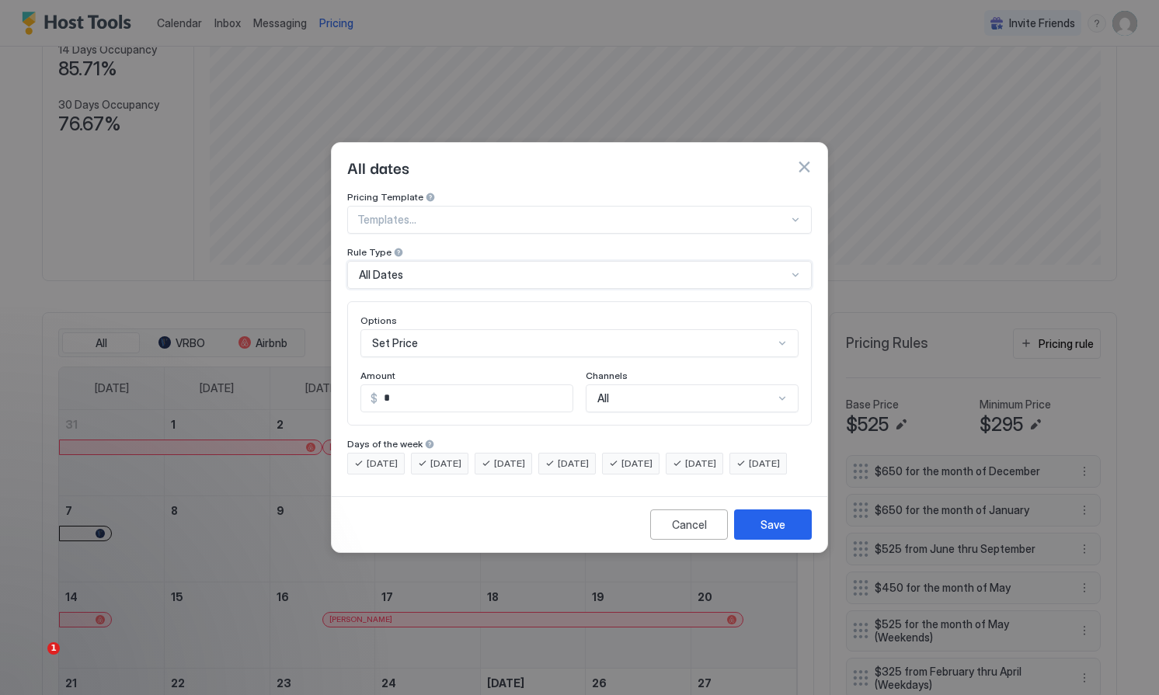
click at [464, 333] on div "Set Price" at bounding box center [579, 343] width 438 height 28
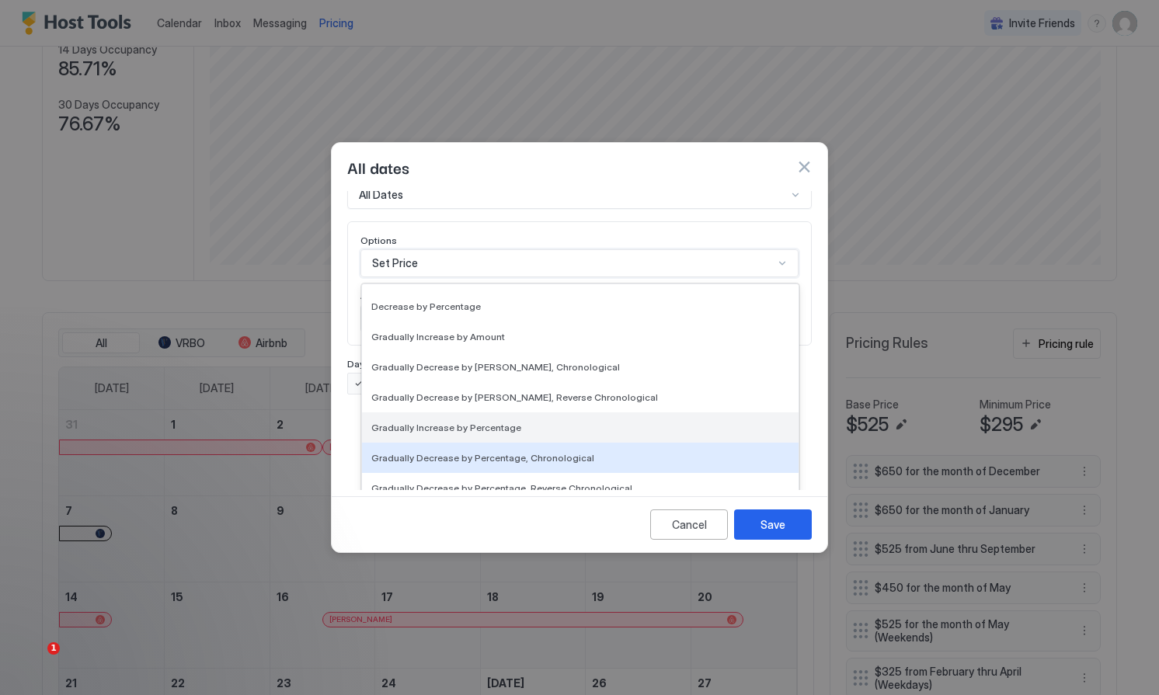
scroll to position [0, 0]
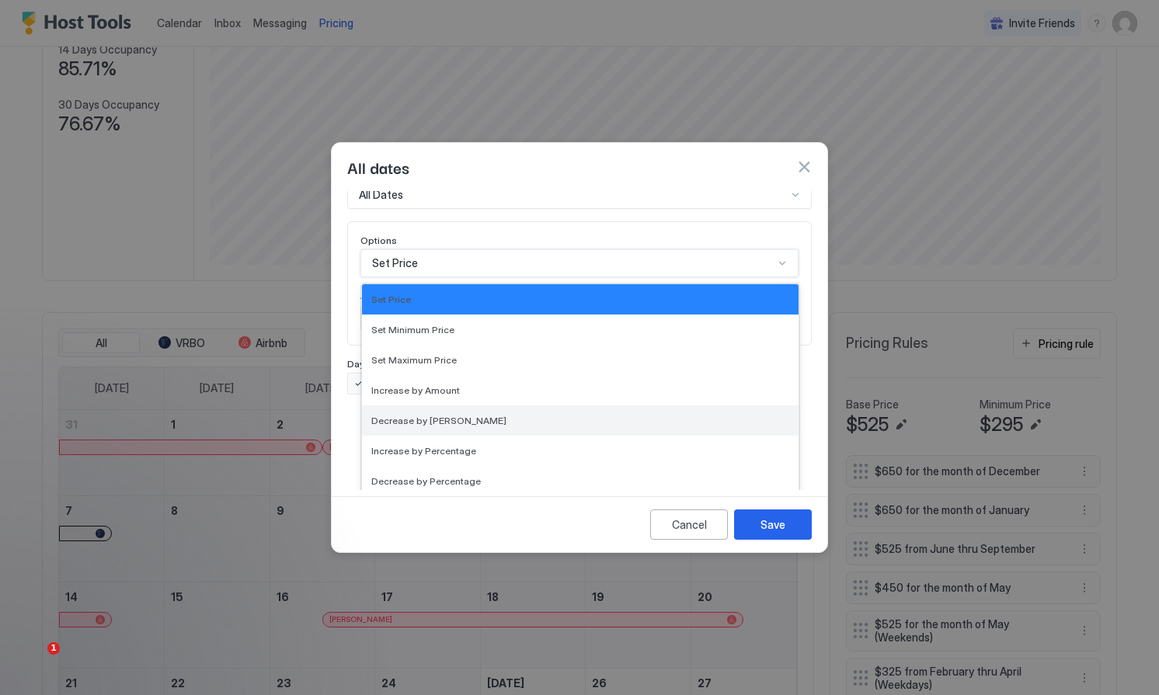
click at [473, 405] on div "Decrease by [PERSON_NAME]" at bounding box center [580, 420] width 437 height 30
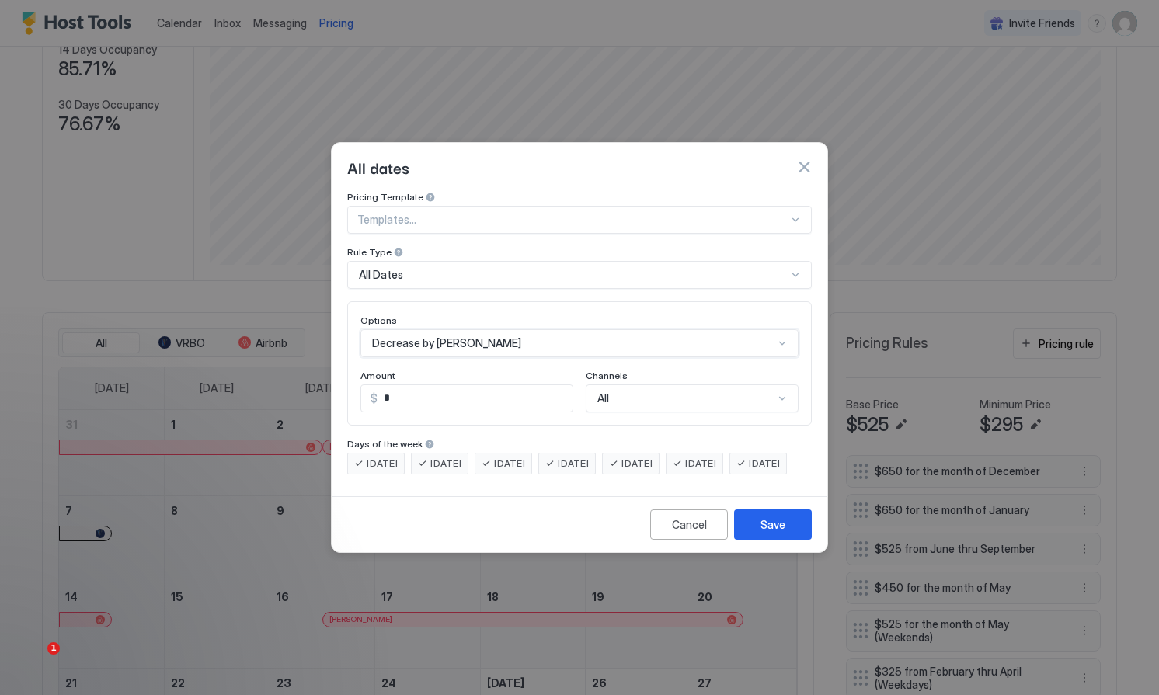
click at [579, 268] on div "All Dates" at bounding box center [573, 275] width 428 height 14
click at [689, 540] on button "Cancel" at bounding box center [689, 525] width 78 height 30
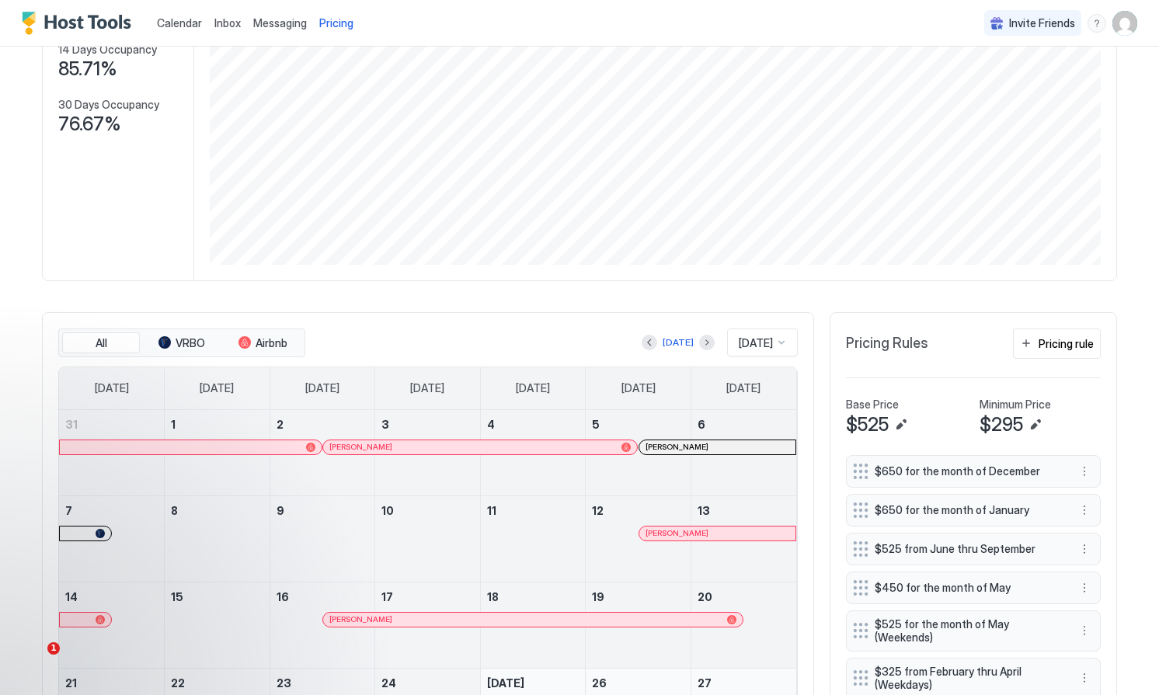
click at [1125, 19] on img "User profile" at bounding box center [1124, 23] width 25 height 25
click at [994, 88] on span "Settings" at bounding box center [985, 87] width 42 height 14
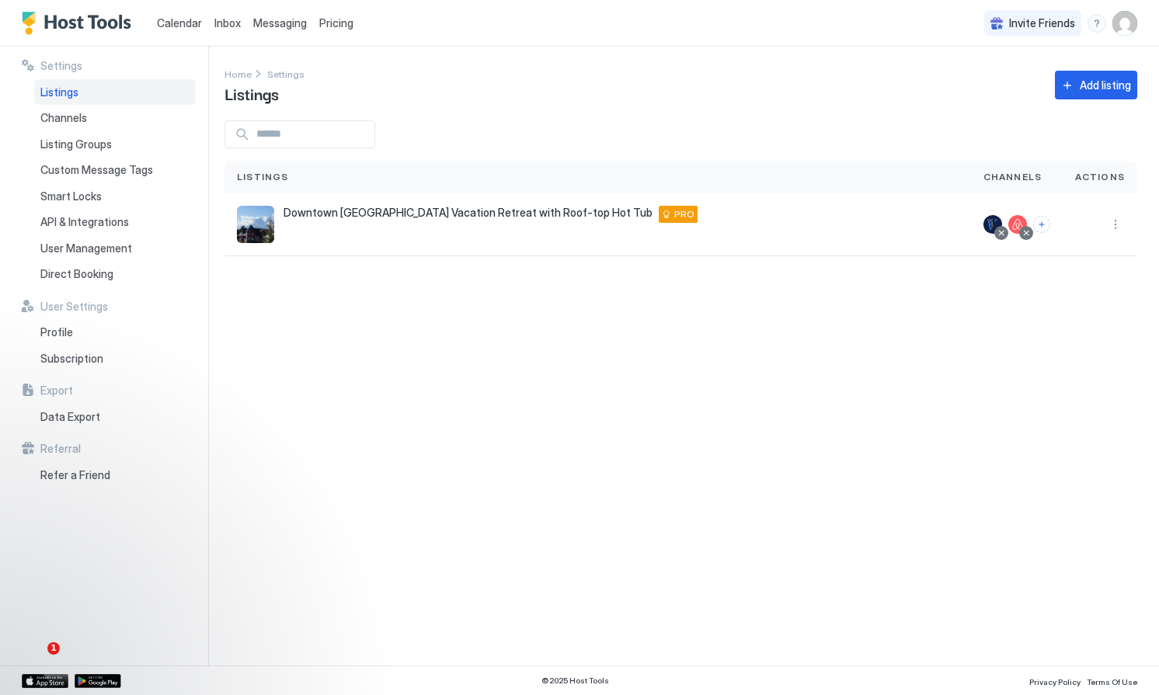
click at [176, 24] on span "Calendar" at bounding box center [179, 22] width 45 height 13
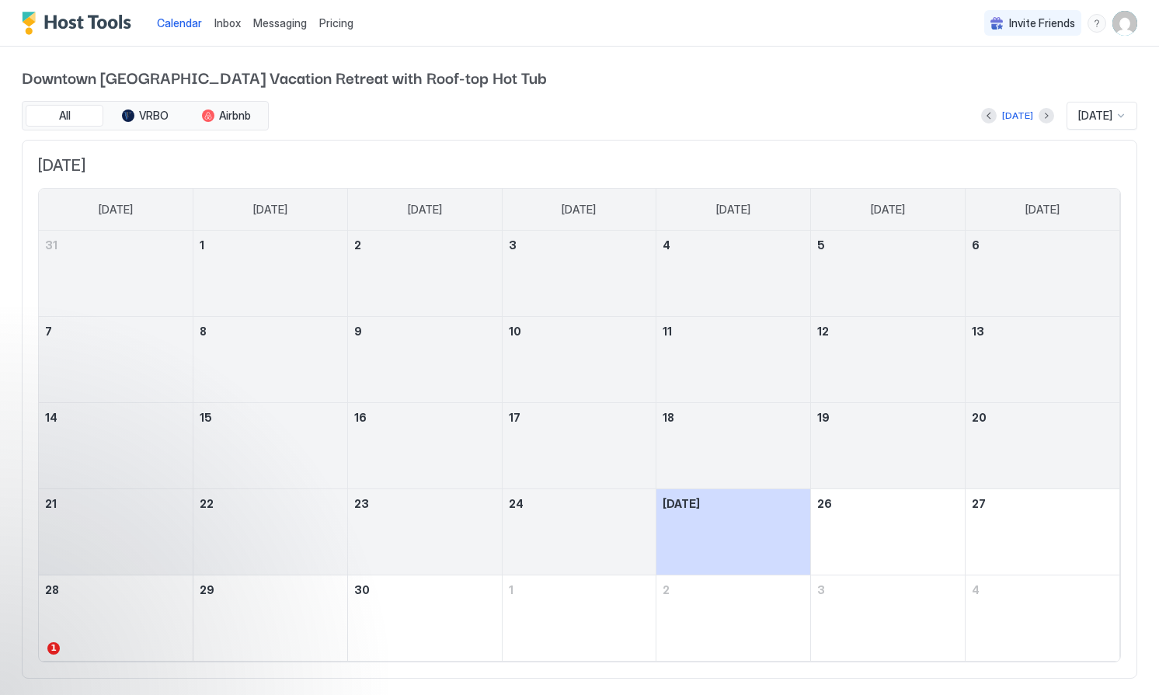
click at [1120, 21] on img "User profile" at bounding box center [1124, 23] width 25 height 25
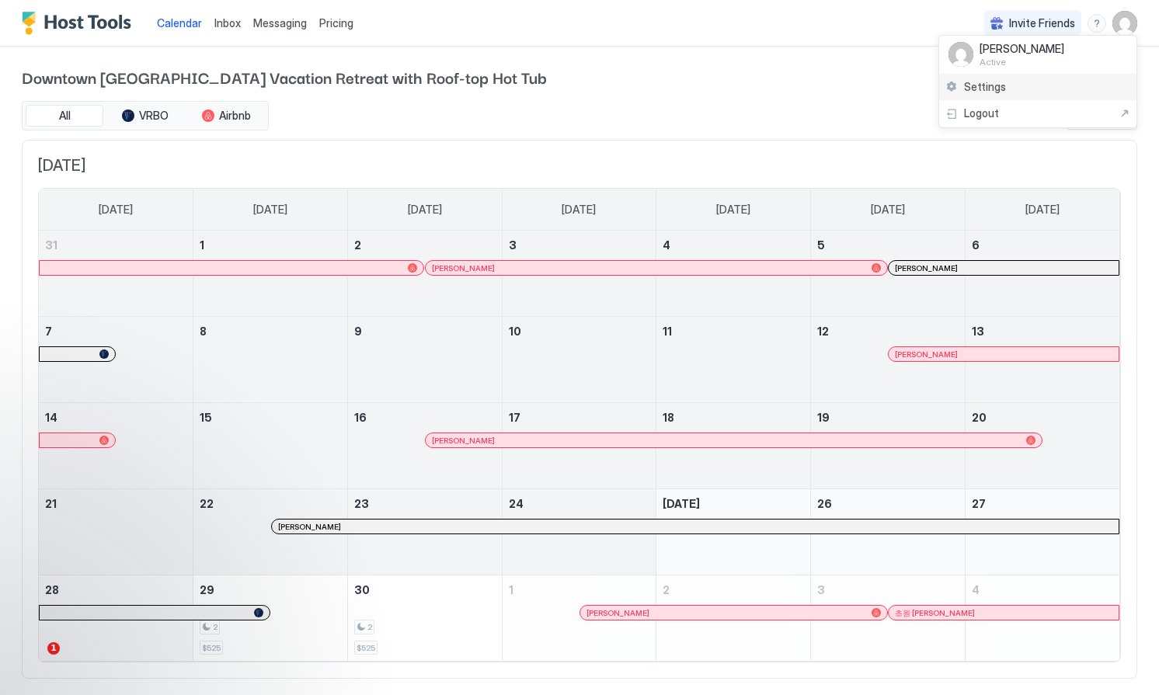
click at [1006, 82] on div "Settings" at bounding box center [1037, 87] width 197 height 27
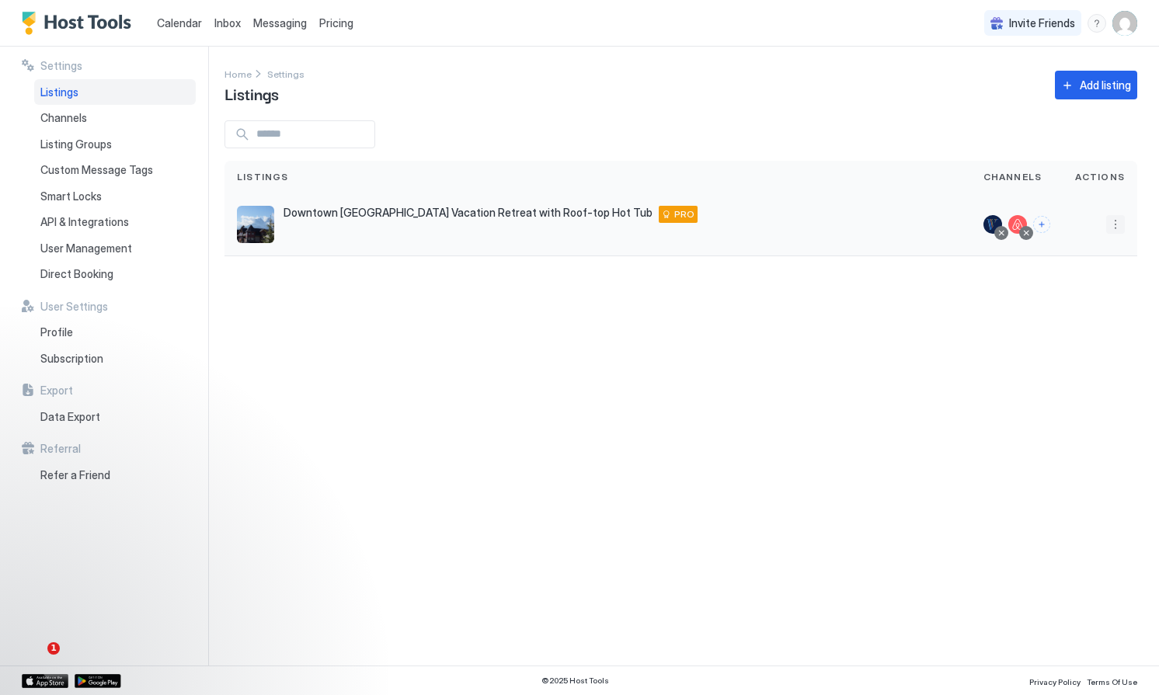
click at [1117, 223] on button "More options" at bounding box center [1115, 224] width 19 height 19
click at [1056, 294] on span "Listing Settings" at bounding box center [1079, 296] width 69 height 12
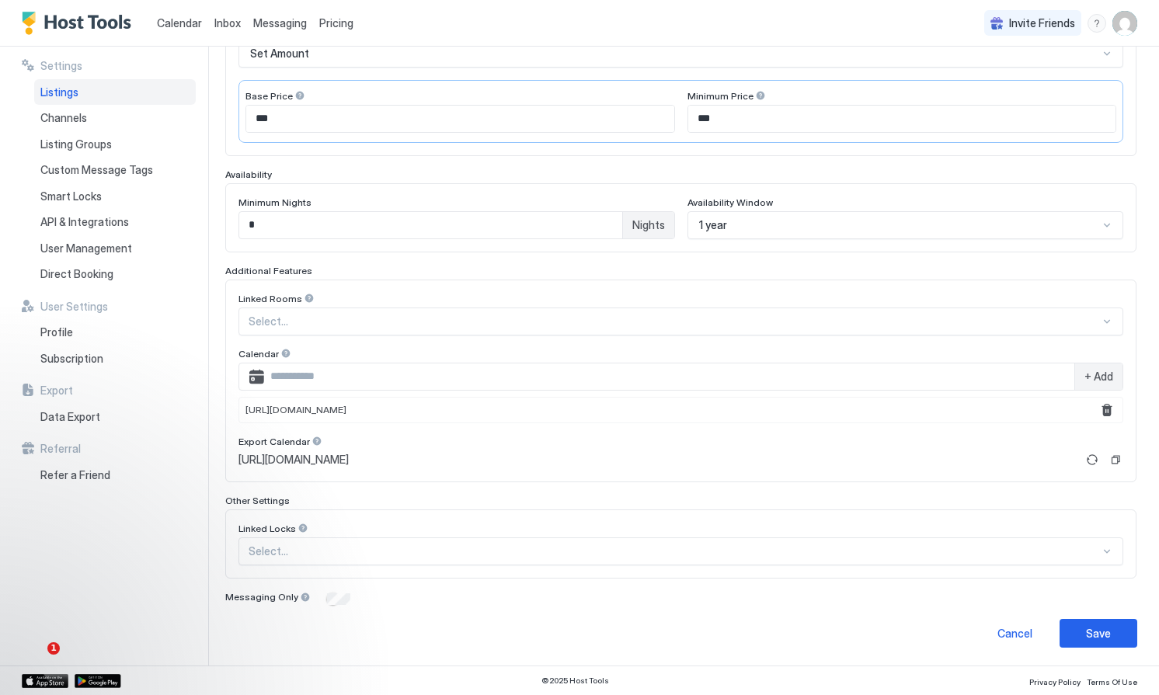
scroll to position [243, 0]
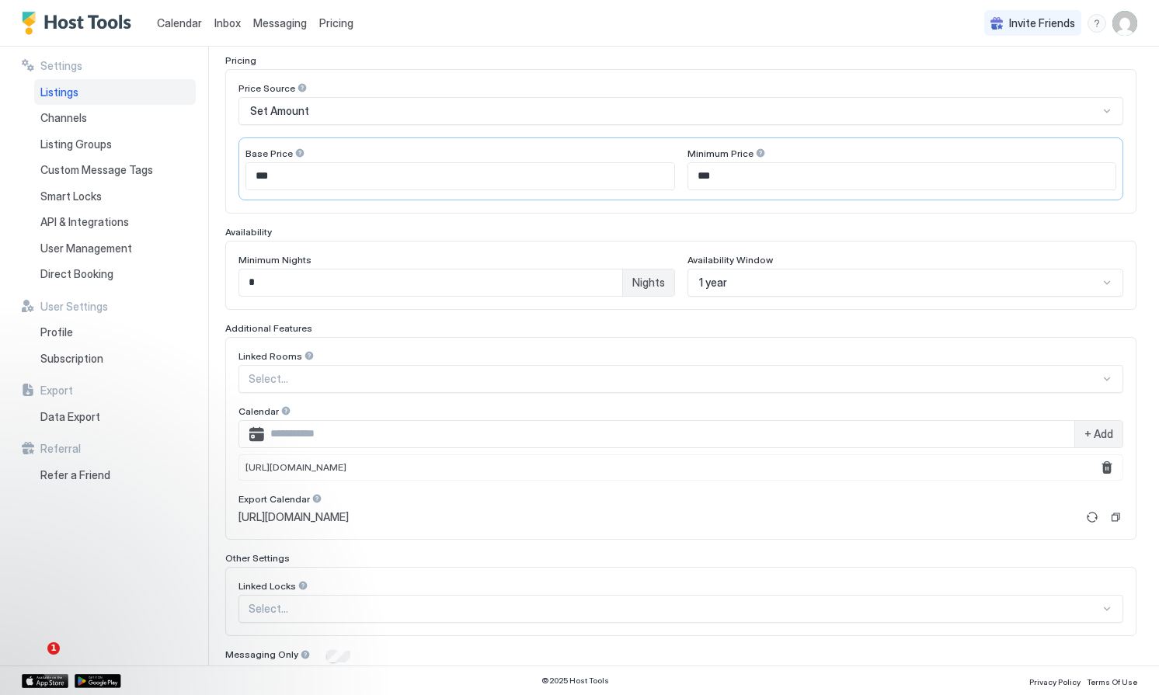
click at [297, 23] on span "Messaging" at bounding box center [280, 22] width 54 height 13
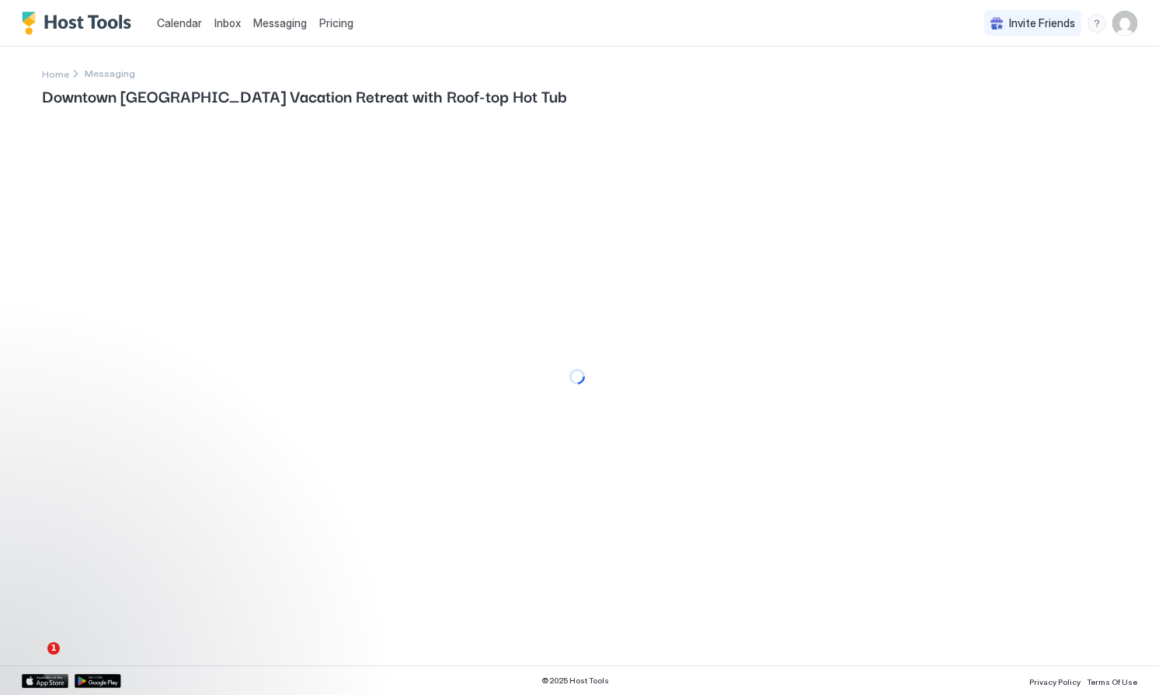
click at [286, 17] on span "Messaging" at bounding box center [280, 22] width 54 height 13
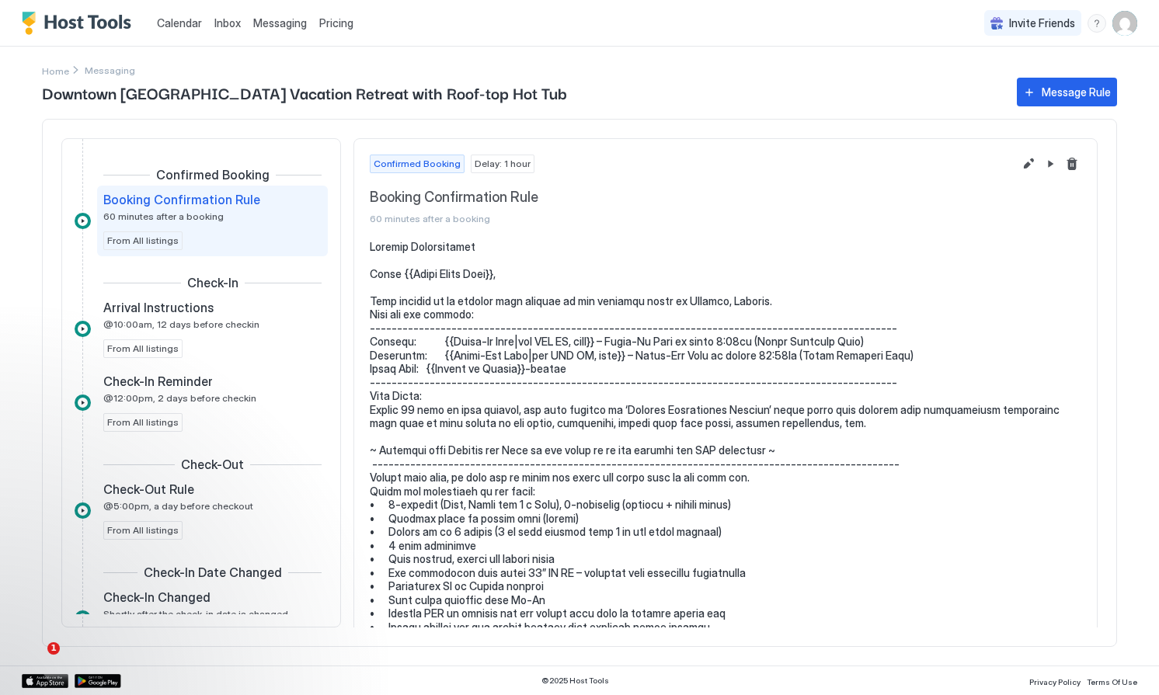
click at [285, 25] on span "Messaging" at bounding box center [280, 22] width 54 height 13
click at [269, 23] on span "Messaging" at bounding box center [280, 22] width 54 height 13
click at [162, 235] on span "From All listings" at bounding box center [142, 241] width 71 height 14
click at [228, 232] on div "Booking Confirmation Rule 60 minutes after a booking From All listings" at bounding box center [212, 221] width 218 height 58
click at [267, 26] on span "Messaging" at bounding box center [280, 22] width 54 height 13
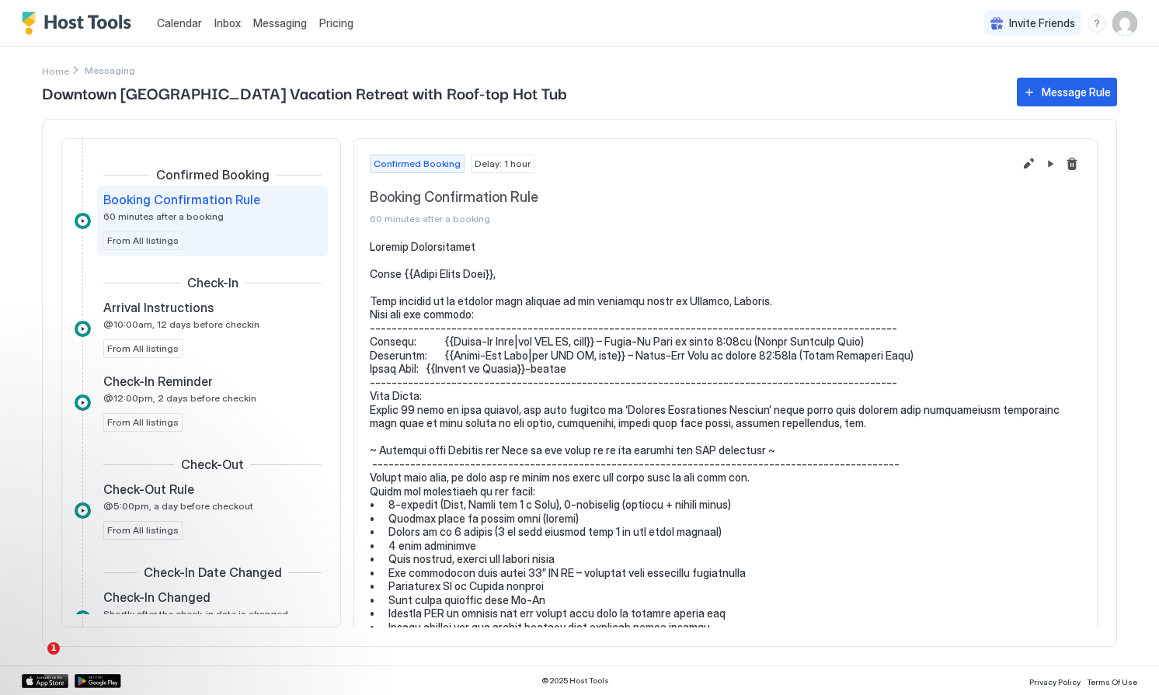
click at [267, 26] on span "Messaging" at bounding box center [280, 22] width 54 height 13
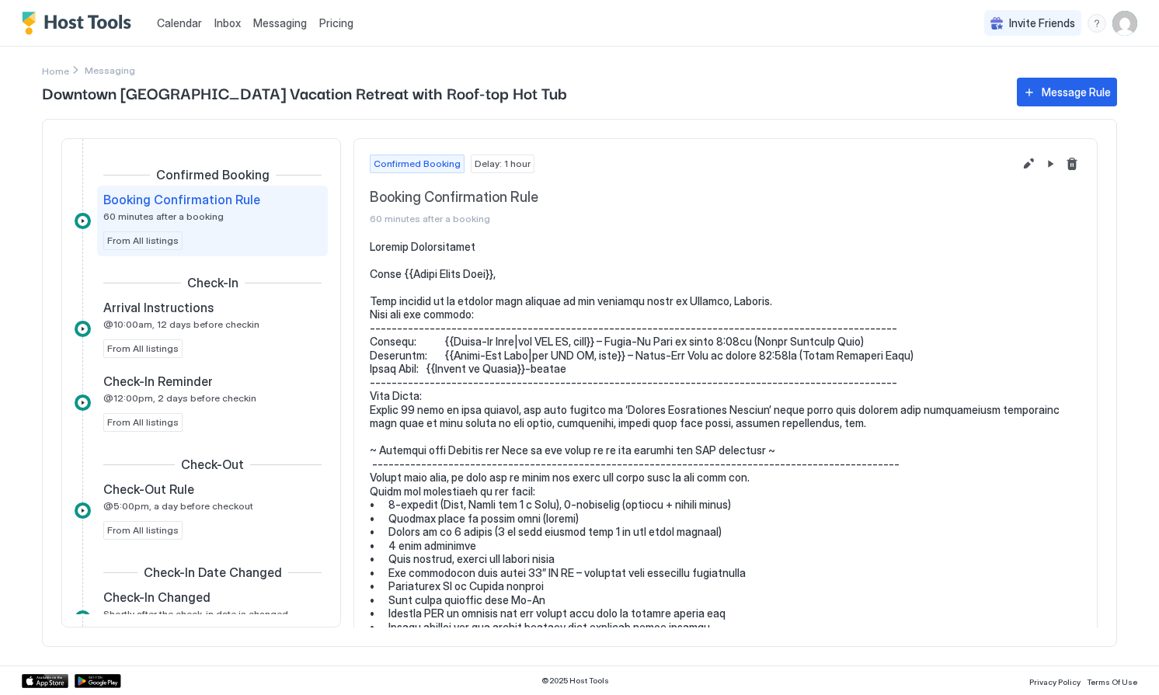
click at [228, 19] on span "Inbox" at bounding box center [227, 22] width 26 height 13
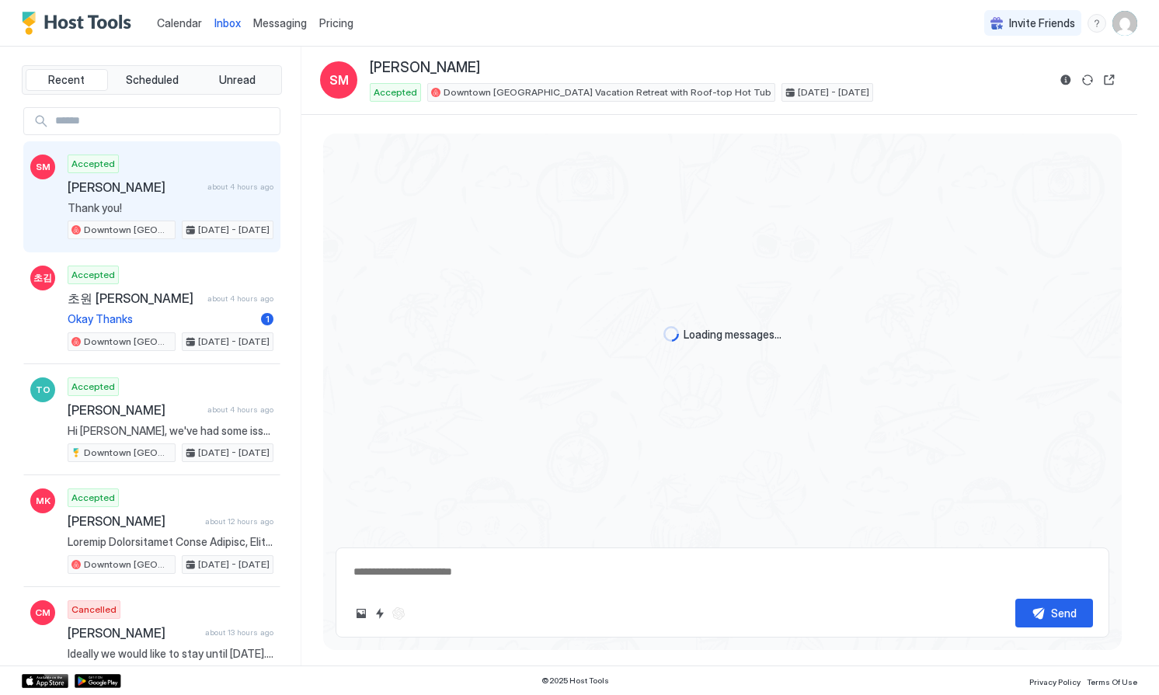
type textarea "*"
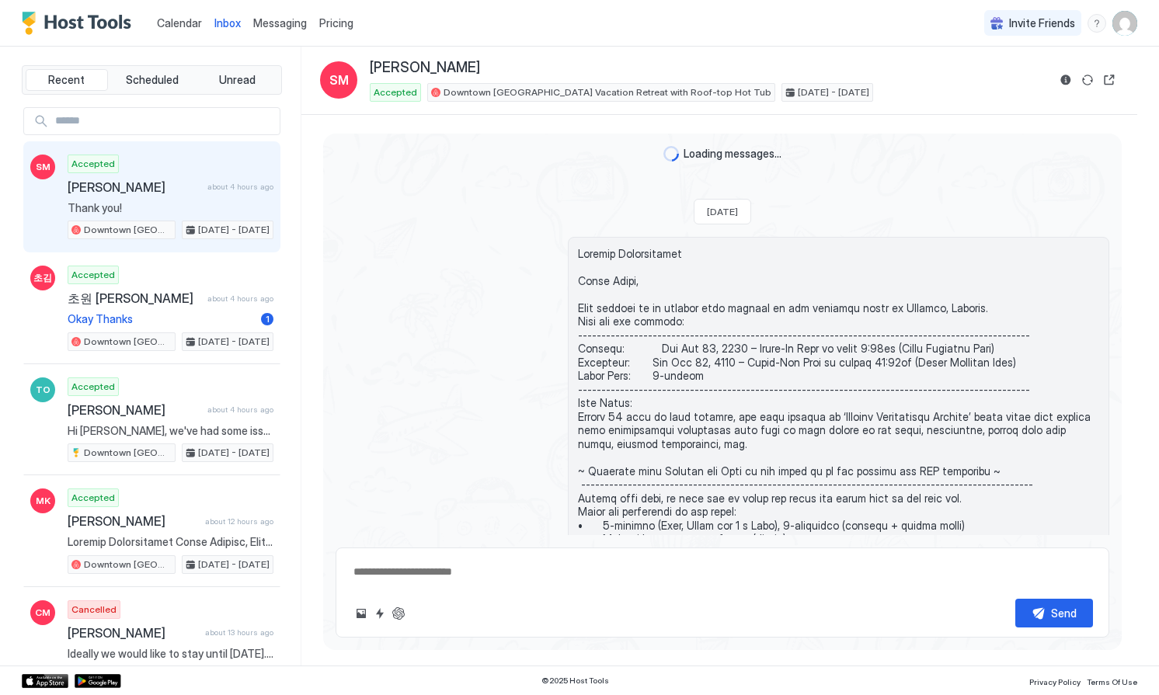
scroll to position [3563, 0]
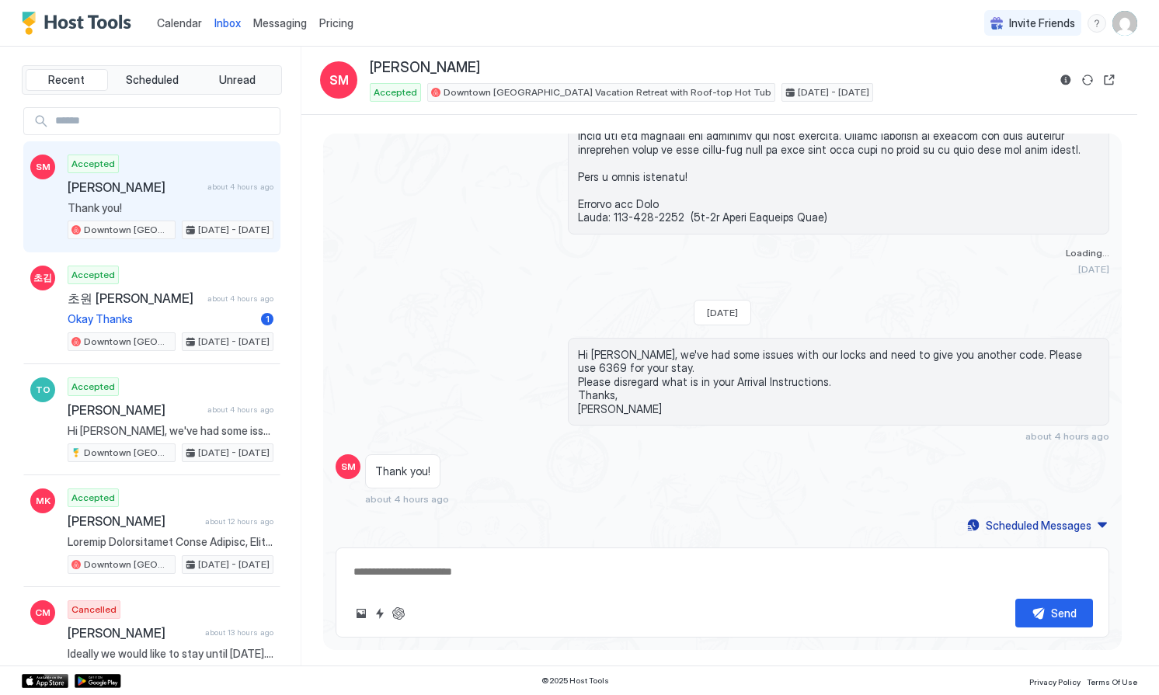
click at [1131, 19] on img "User profile" at bounding box center [1124, 23] width 25 height 25
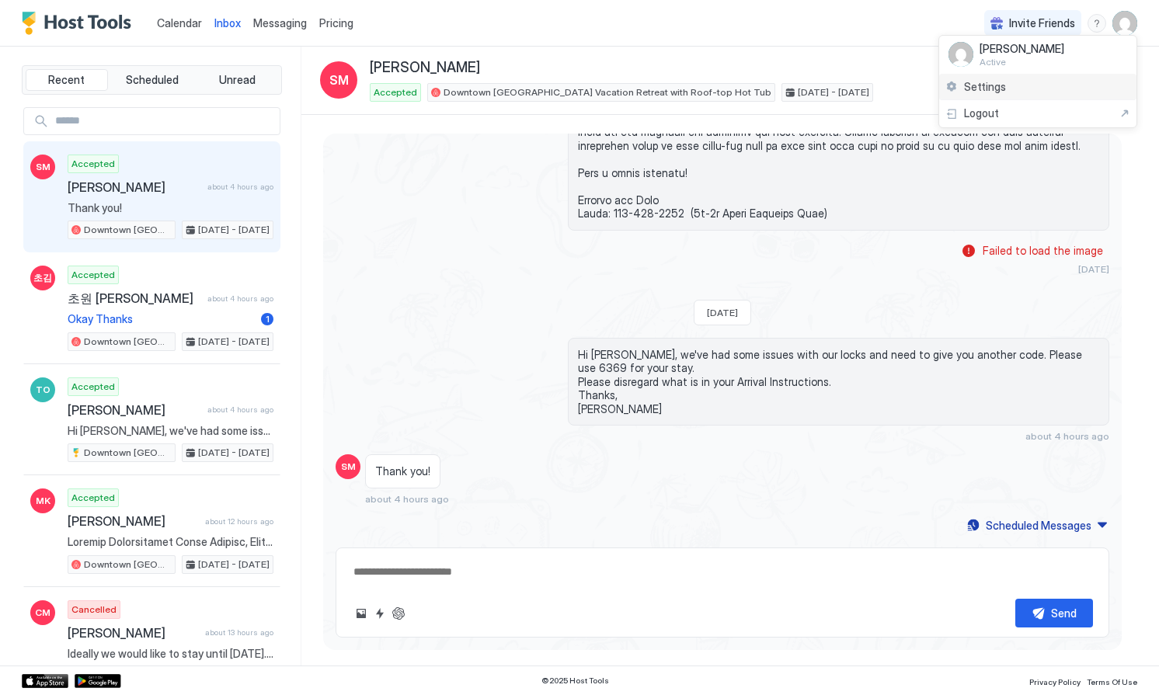
click at [979, 86] on span "Settings" at bounding box center [985, 87] width 42 height 14
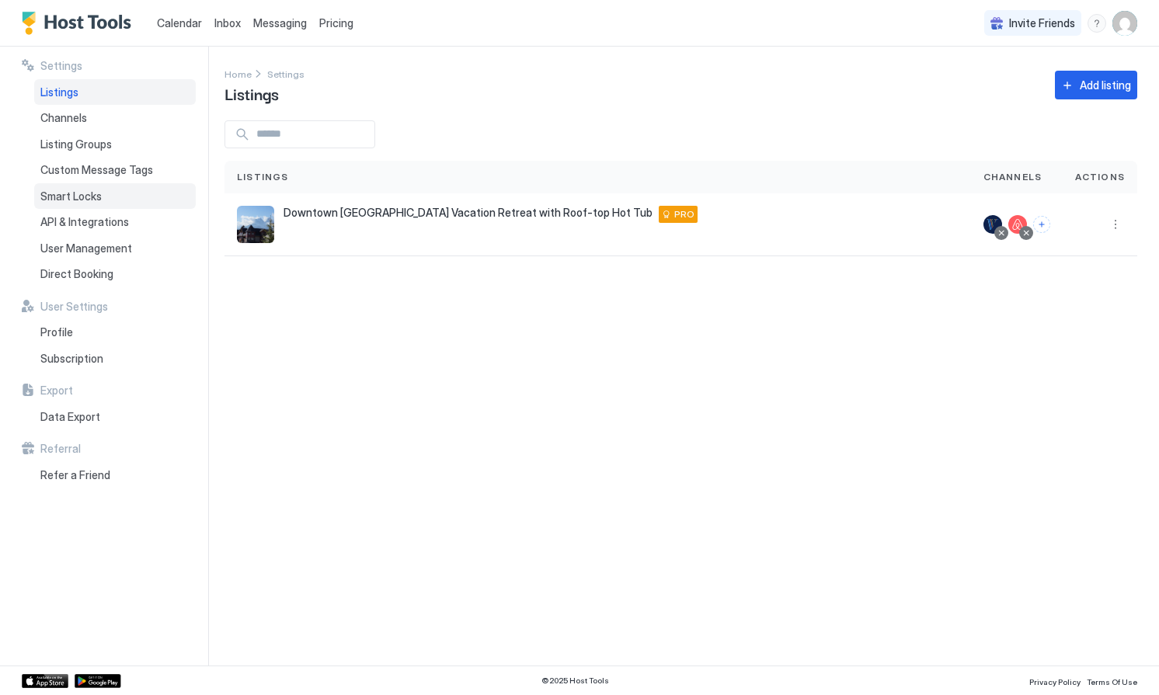
click at [100, 192] on span "Smart Locks" at bounding box center [70, 197] width 61 height 14
